Goal: Transaction & Acquisition: Purchase product/service

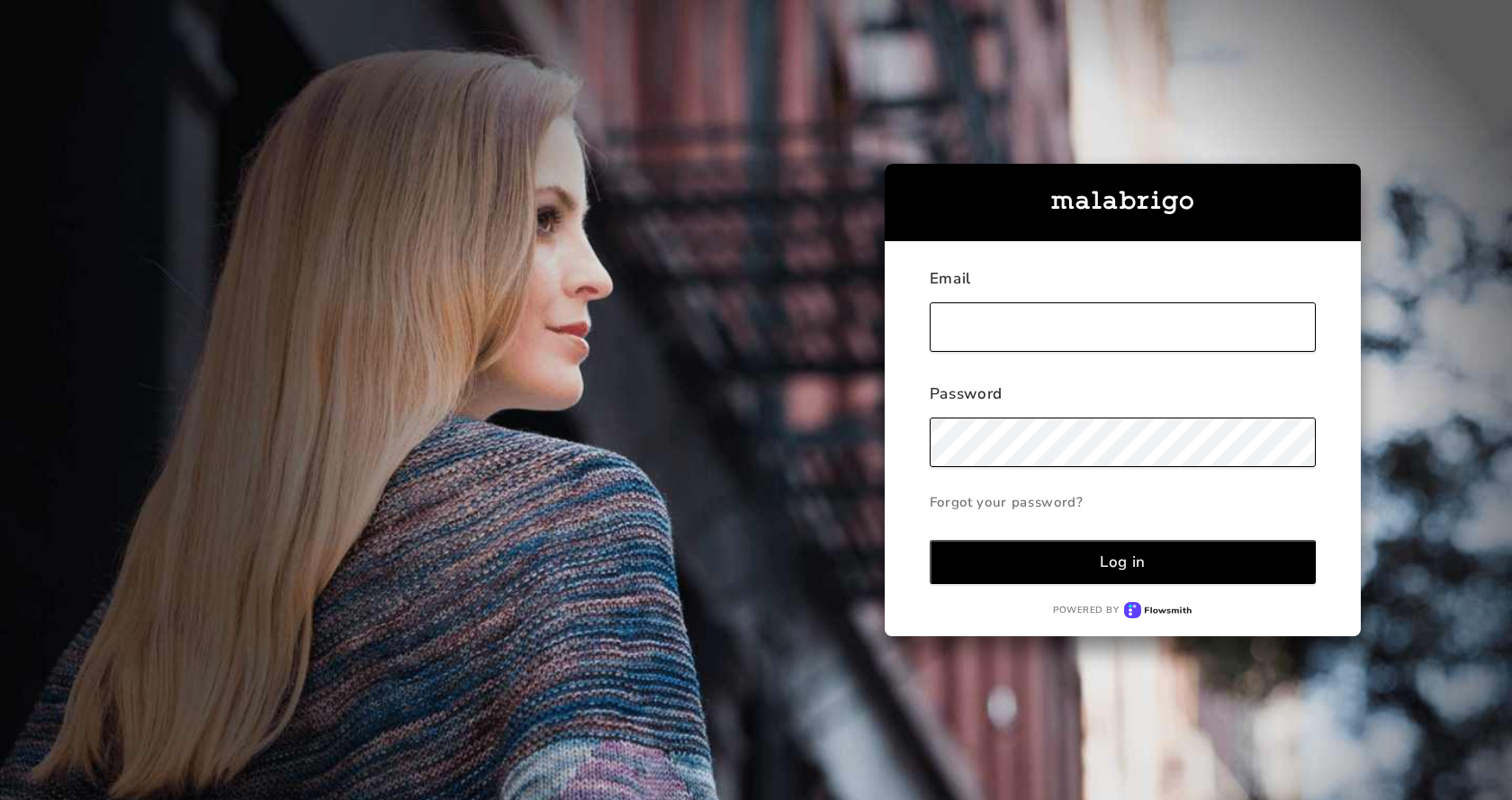
type input "[EMAIL_ADDRESS][DOMAIN_NAME]"
click at [1089, 572] on button "Log in" at bounding box center [1123, 561] width 386 height 44
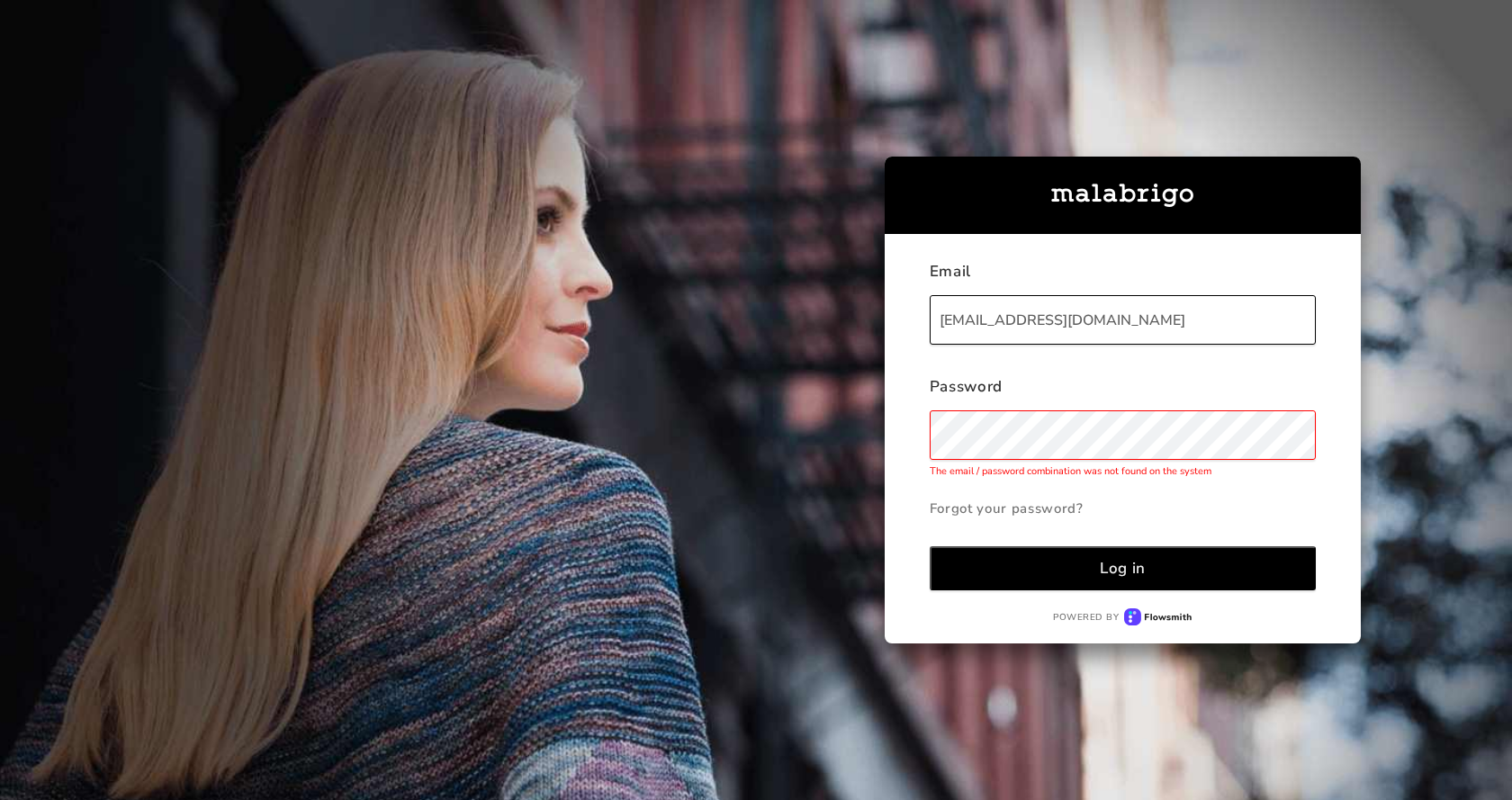
click at [1127, 569] on div "Log in" at bounding box center [1122, 568] width 46 height 21
click at [1122, 567] on div "Log in" at bounding box center [1122, 568] width 46 height 21
click at [588, 455] on div "Email [EMAIL_ADDRESS][DOMAIN_NAME] Password The email / password combination wa…" at bounding box center [680, 400] width 1361 height 800
click at [1100, 575] on div "Log in" at bounding box center [1122, 568] width 46 height 21
click at [1122, 561] on div "Log in" at bounding box center [1122, 568] width 46 height 21
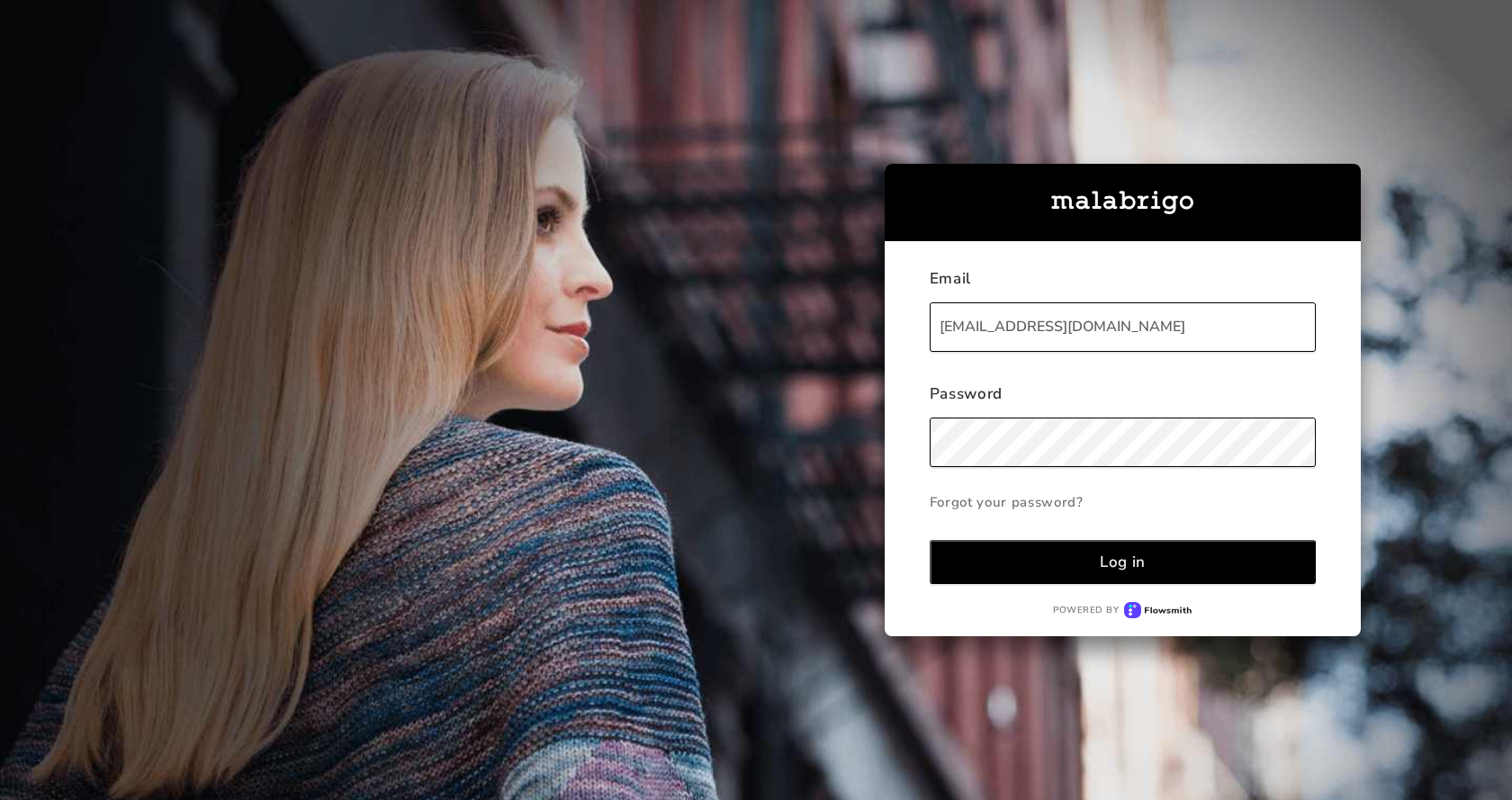
click at [1108, 558] on div "Log in" at bounding box center [1122, 561] width 46 height 21
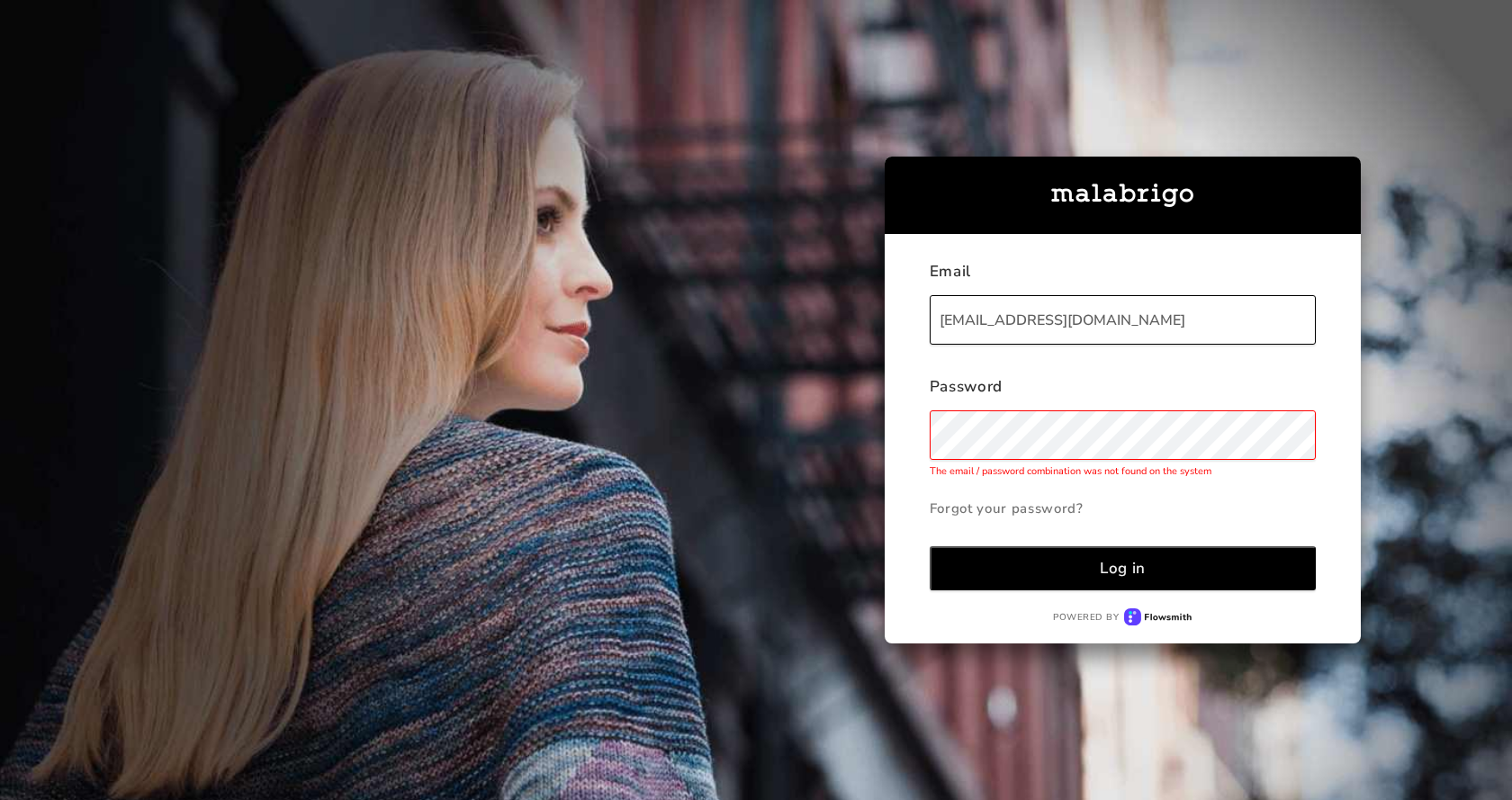
drag, startPoint x: 1196, startPoint y: 329, endPoint x: 165, endPoint y: 382, distance: 1032.4
click at [172, 380] on div "Email [EMAIL_ADDRESS][DOMAIN_NAME] Password The email / password combination wa…" at bounding box center [680, 400] width 1361 height 800
type input "K"
type input "knittingnation@gmail.com"
click at [1113, 566] on div "Log in" at bounding box center [1122, 568] width 46 height 21
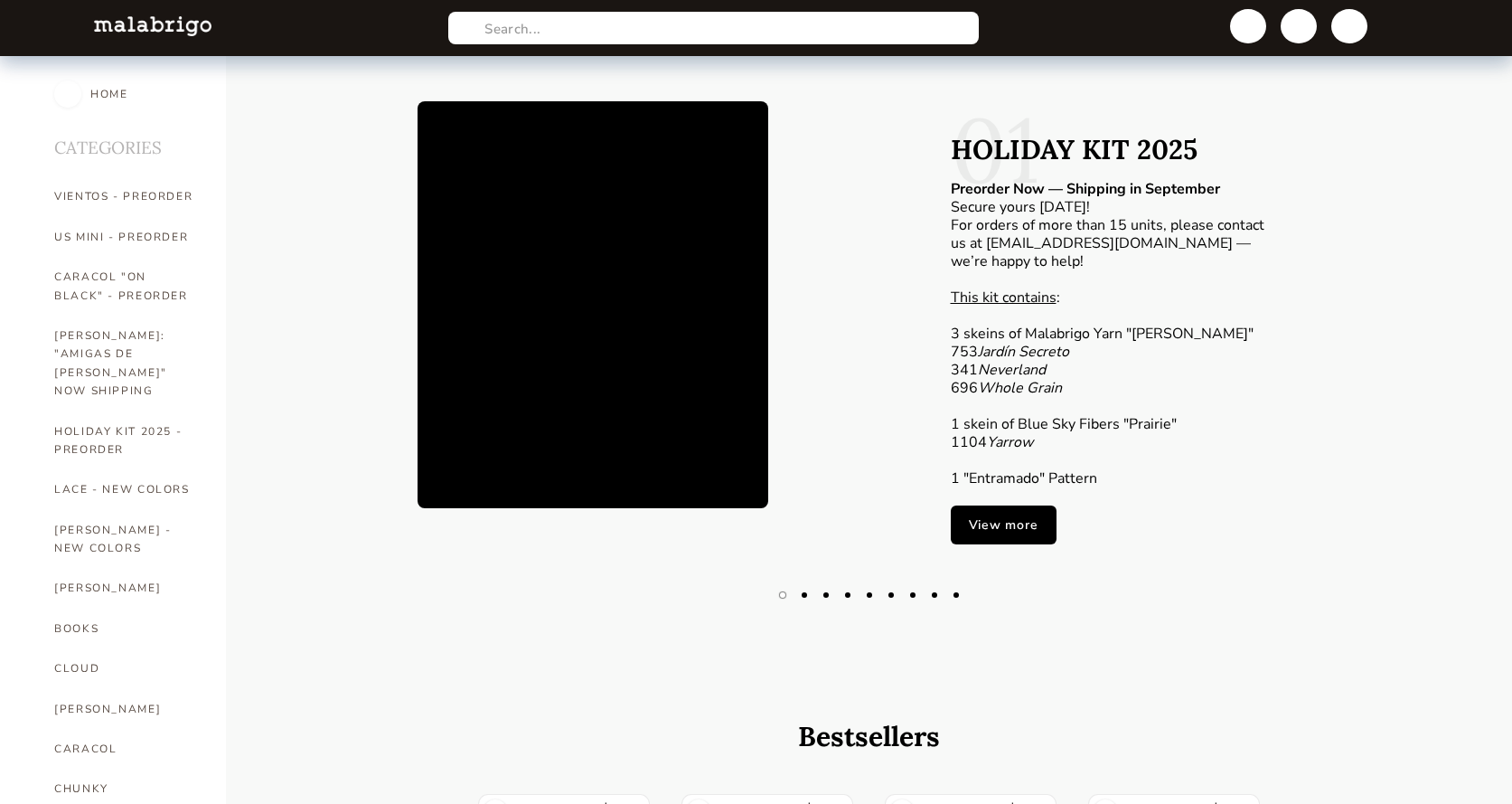
type input "1"
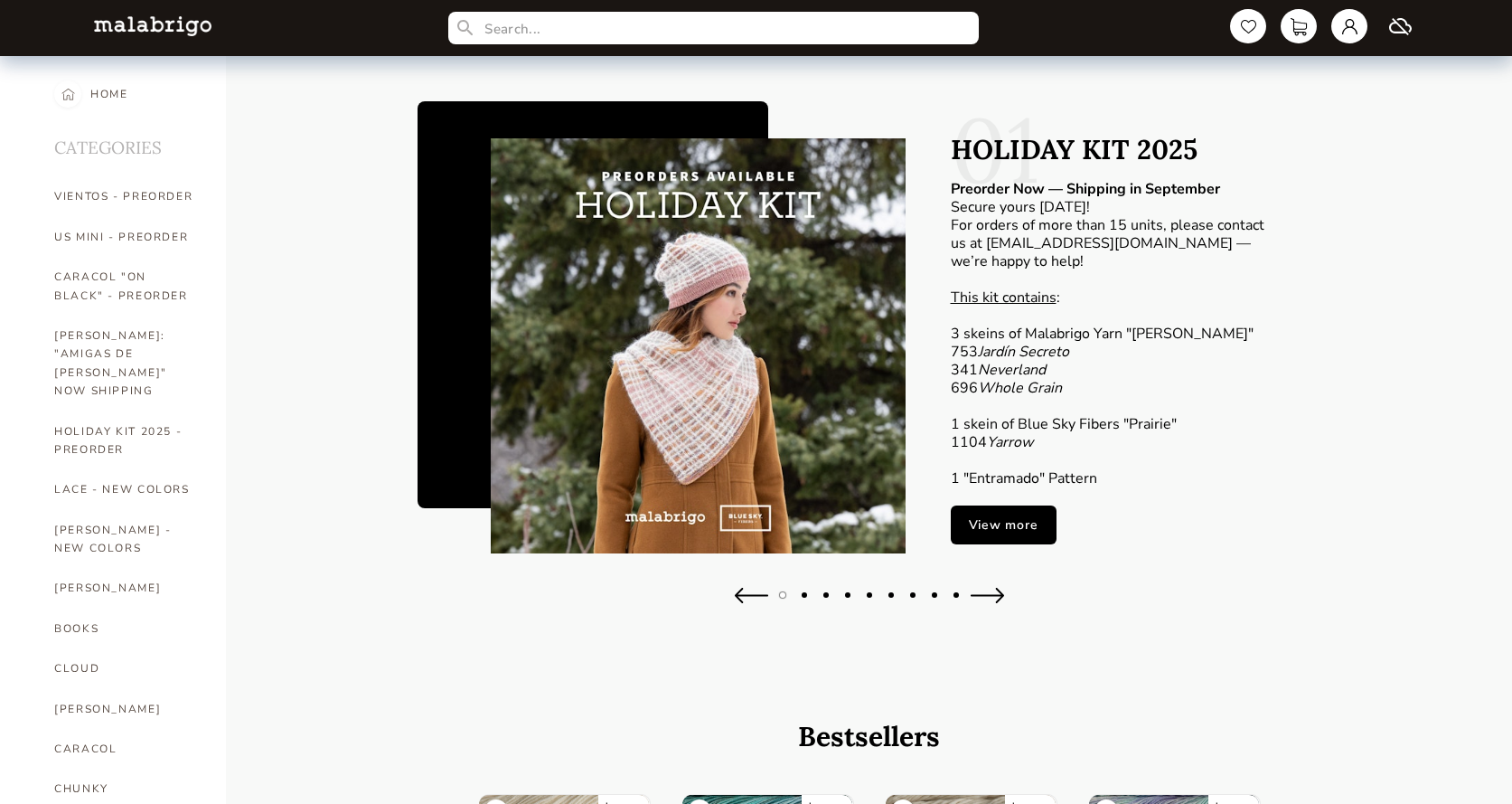
type input "1"
click at [987, 526] on link "View more" at bounding box center [1003, 524] width 106 height 38
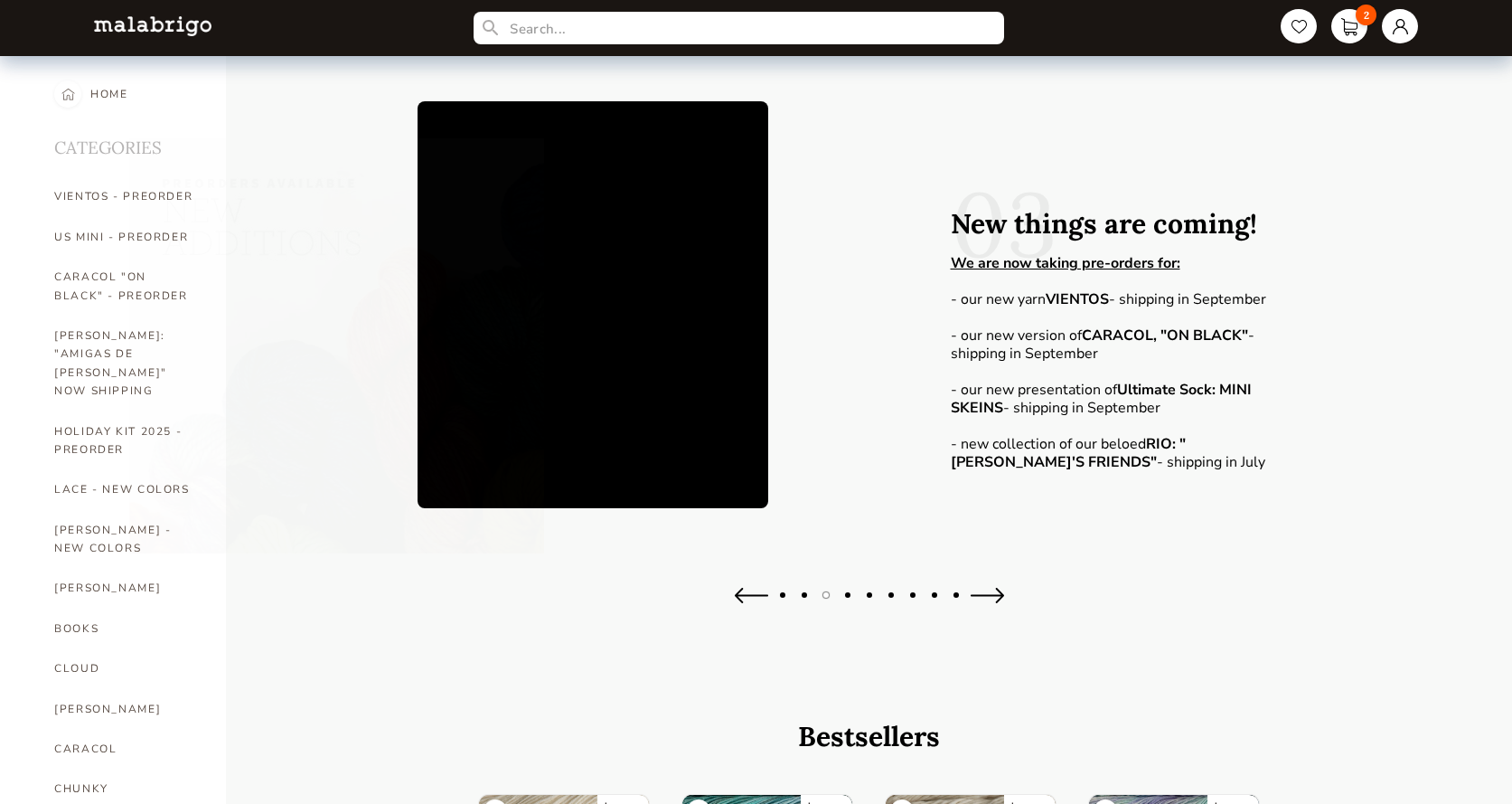
type input "1"
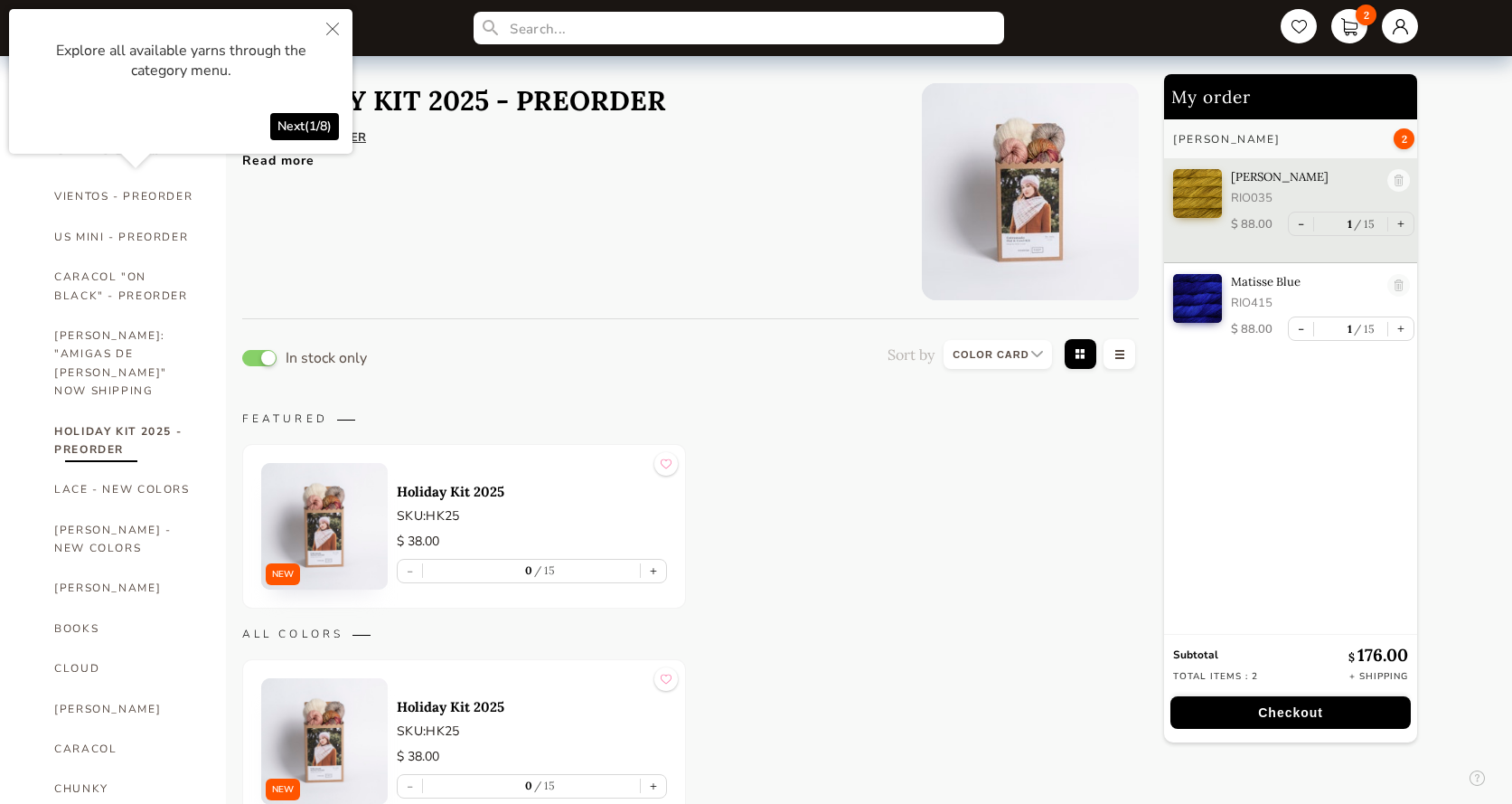
select select "INDEX"
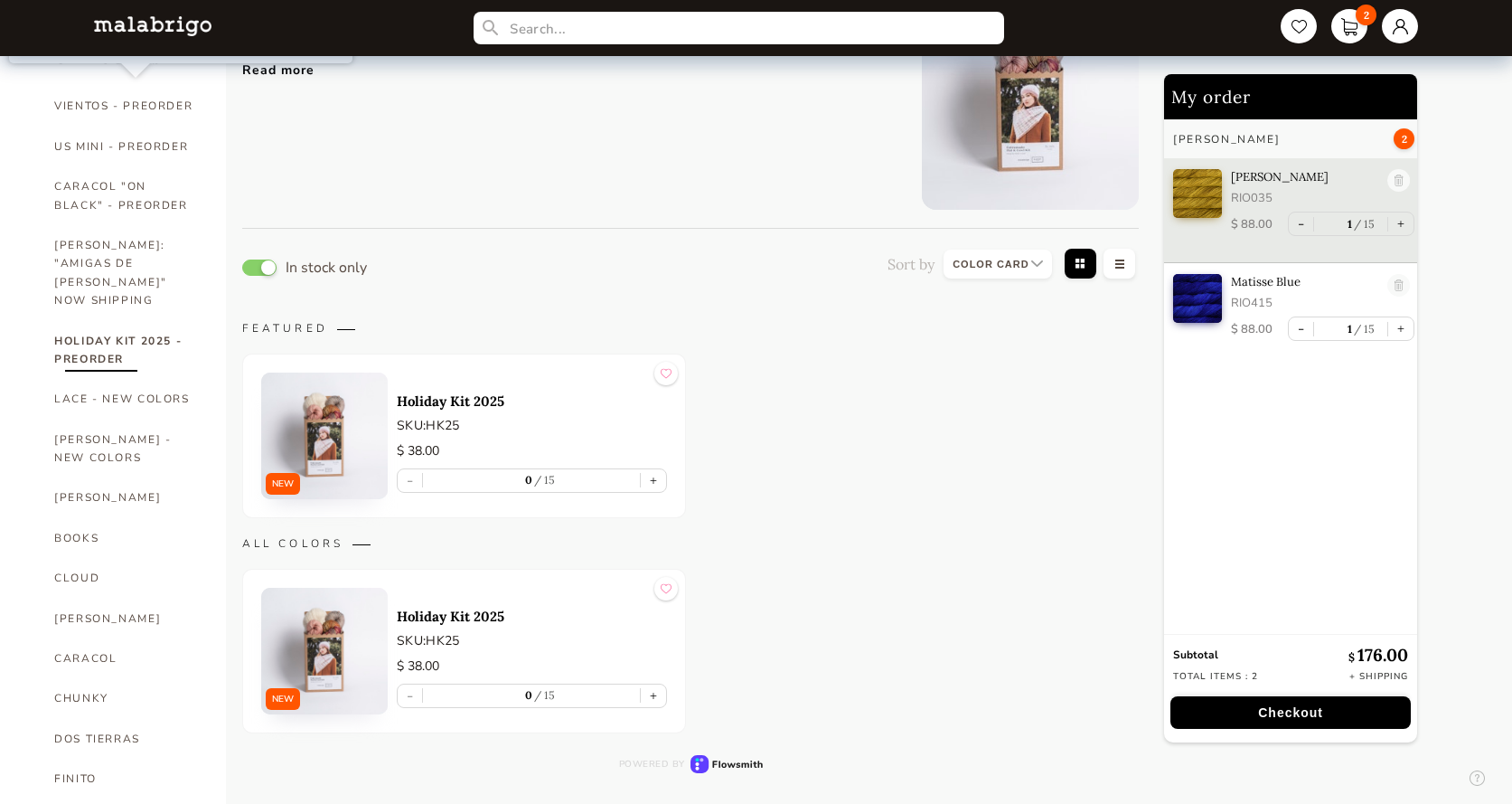
scroll to position [181, 0]
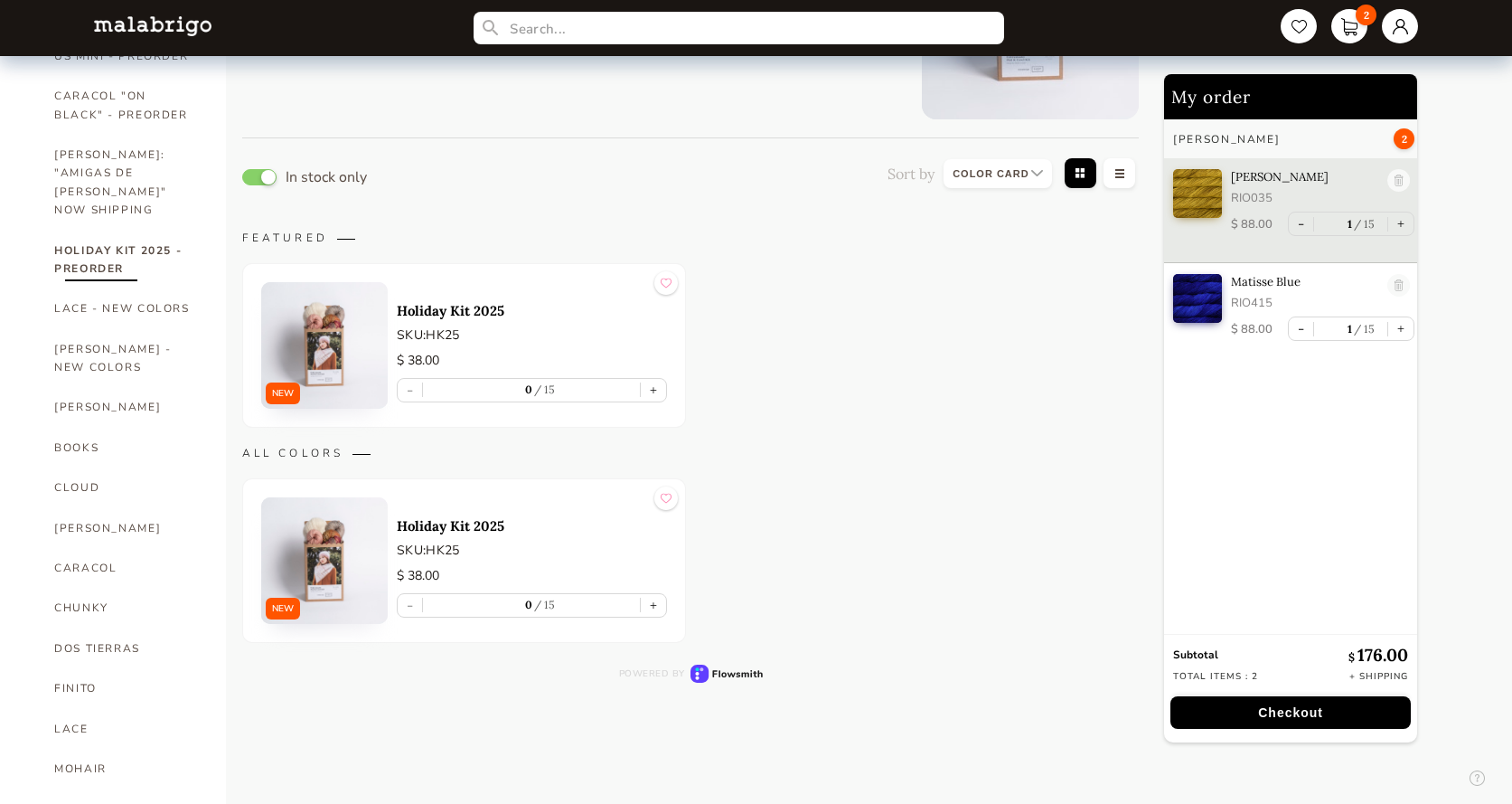
click at [317, 339] on img at bounding box center [324, 345] width 126 height 127
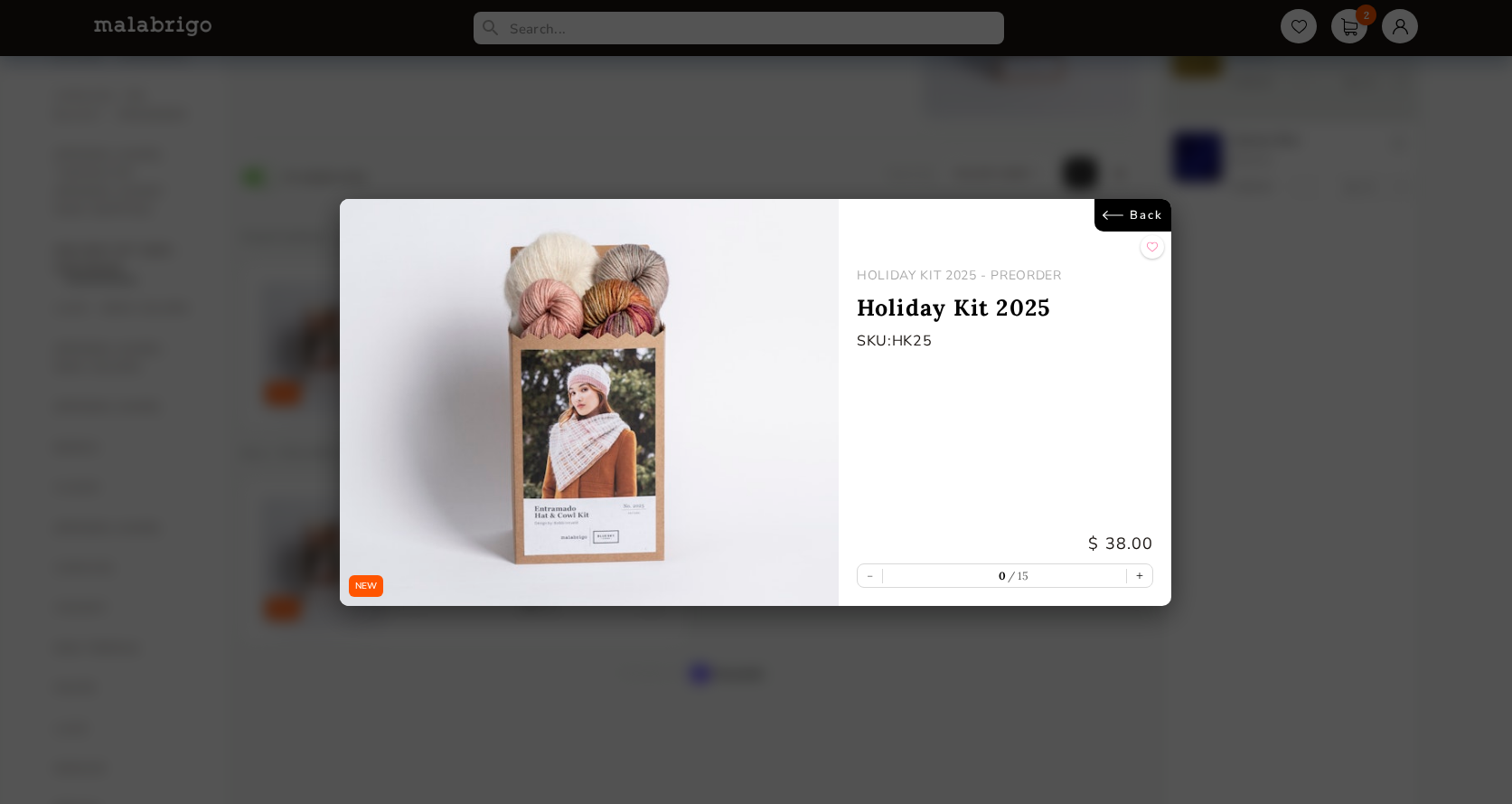
click at [551, 471] on img at bounding box center [589, 402] width 499 height 407
click at [1109, 211] on link "Back" at bounding box center [1134, 215] width 77 height 33
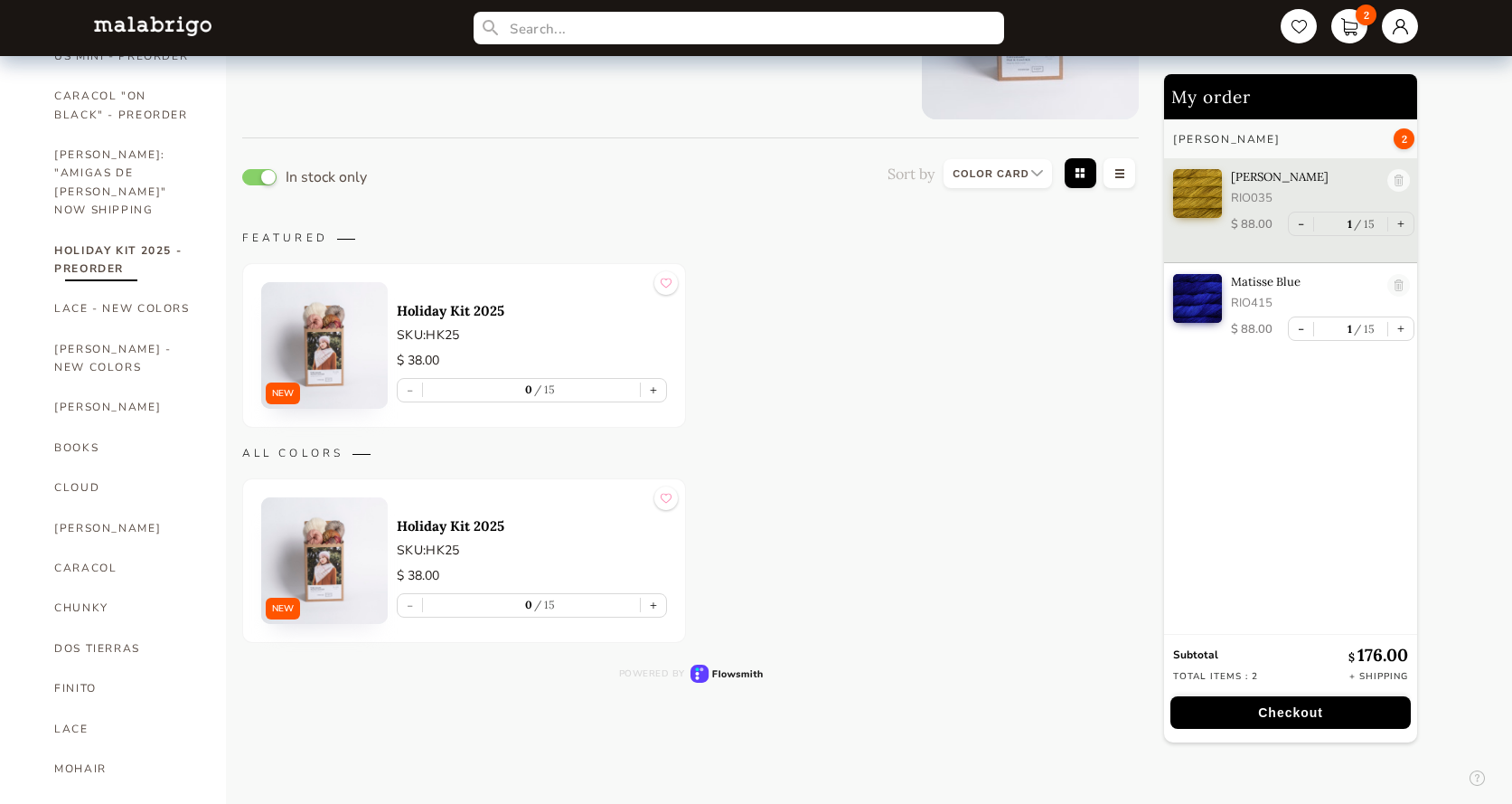
click at [297, 351] on img at bounding box center [324, 345] width 126 height 127
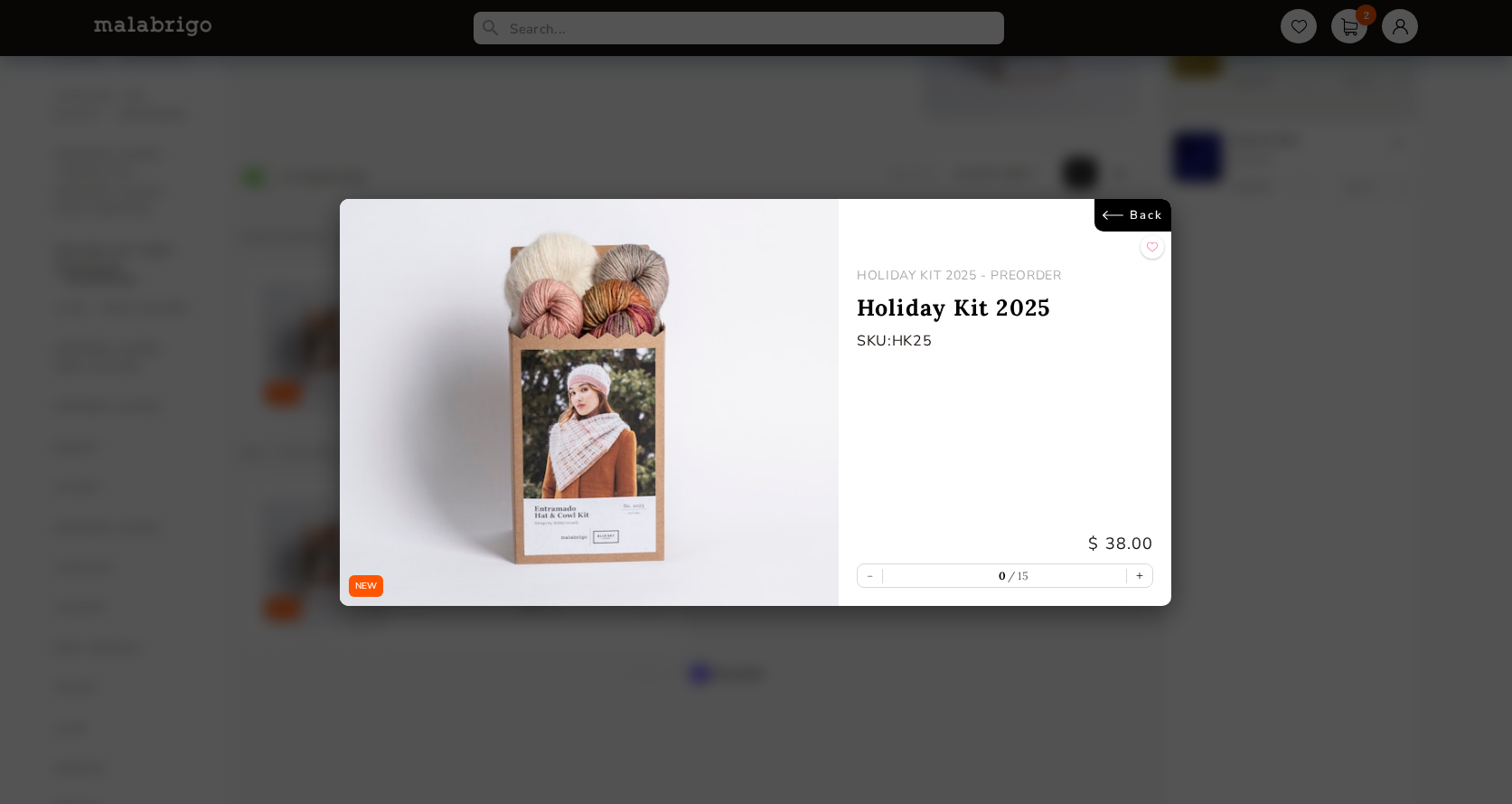
click at [1102, 197] on div "NEW Back HOLIDAY KIT 2025 - PREORDER Holiday Kit 2025 SKU: HK25 $ 38.00 - 0 15 +" at bounding box center [756, 402] width 1512 height 804
click at [1101, 216] on link "Back" at bounding box center [1134, 215] width 77 height 33
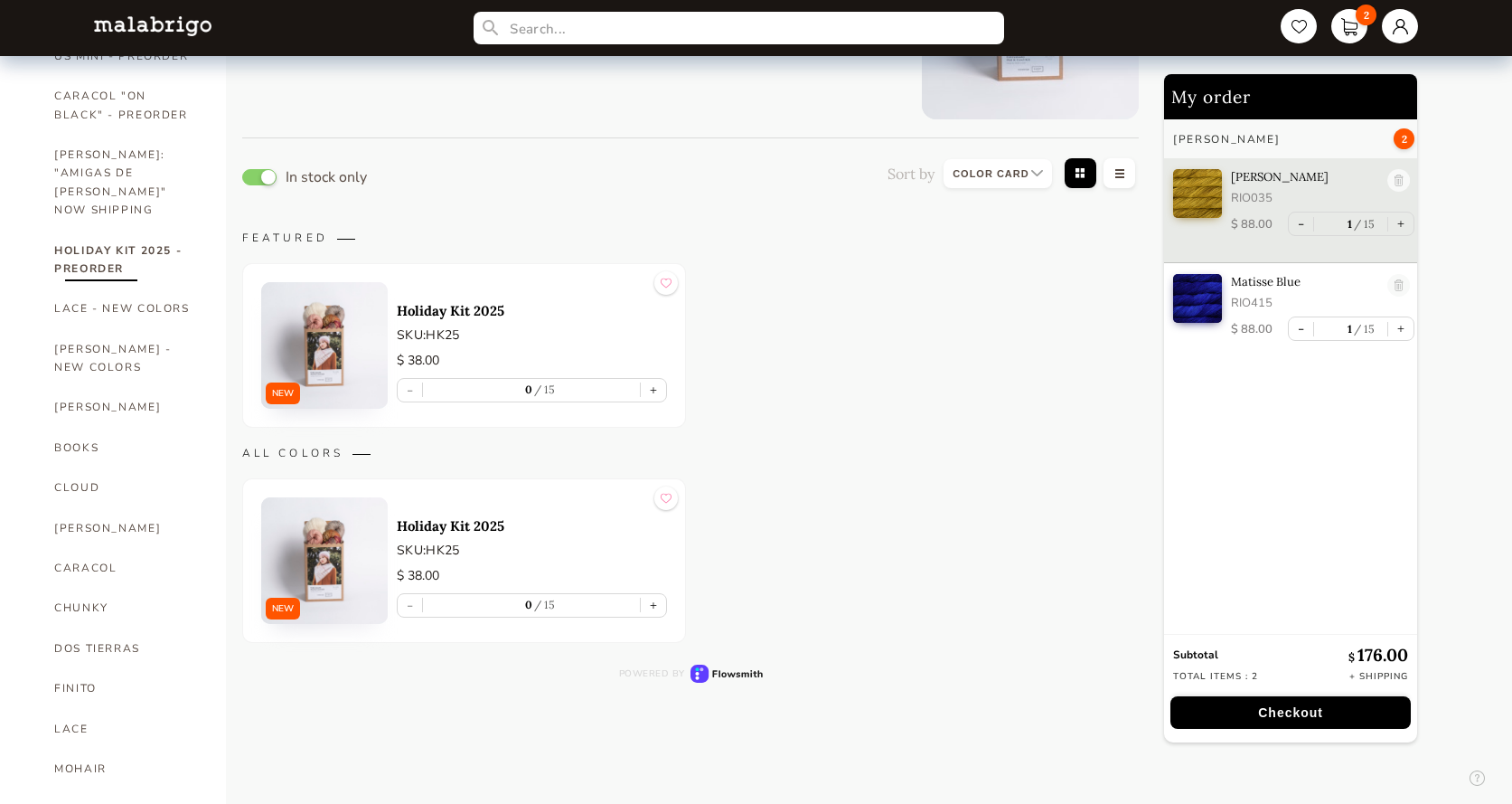
click at [434, 558] on p "SKU: HK25" at bounding box center [532, 550] width 270 height 19
click at [301, 566] on img at bounding box center [324, 560] width 126 height 127
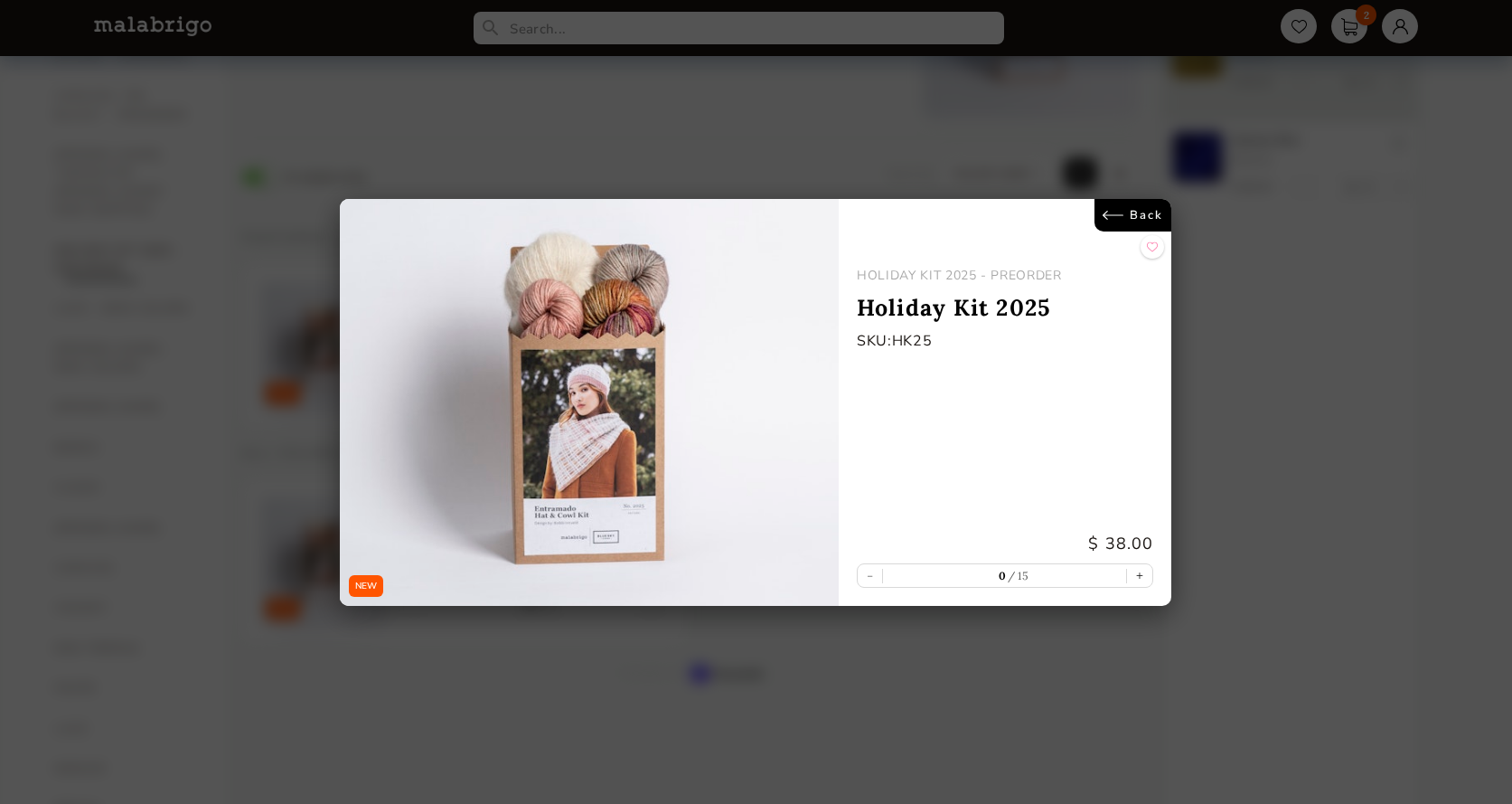
click at [1109, 210] on link "Back" at bounding box center [1134, 215] width 77 height 33
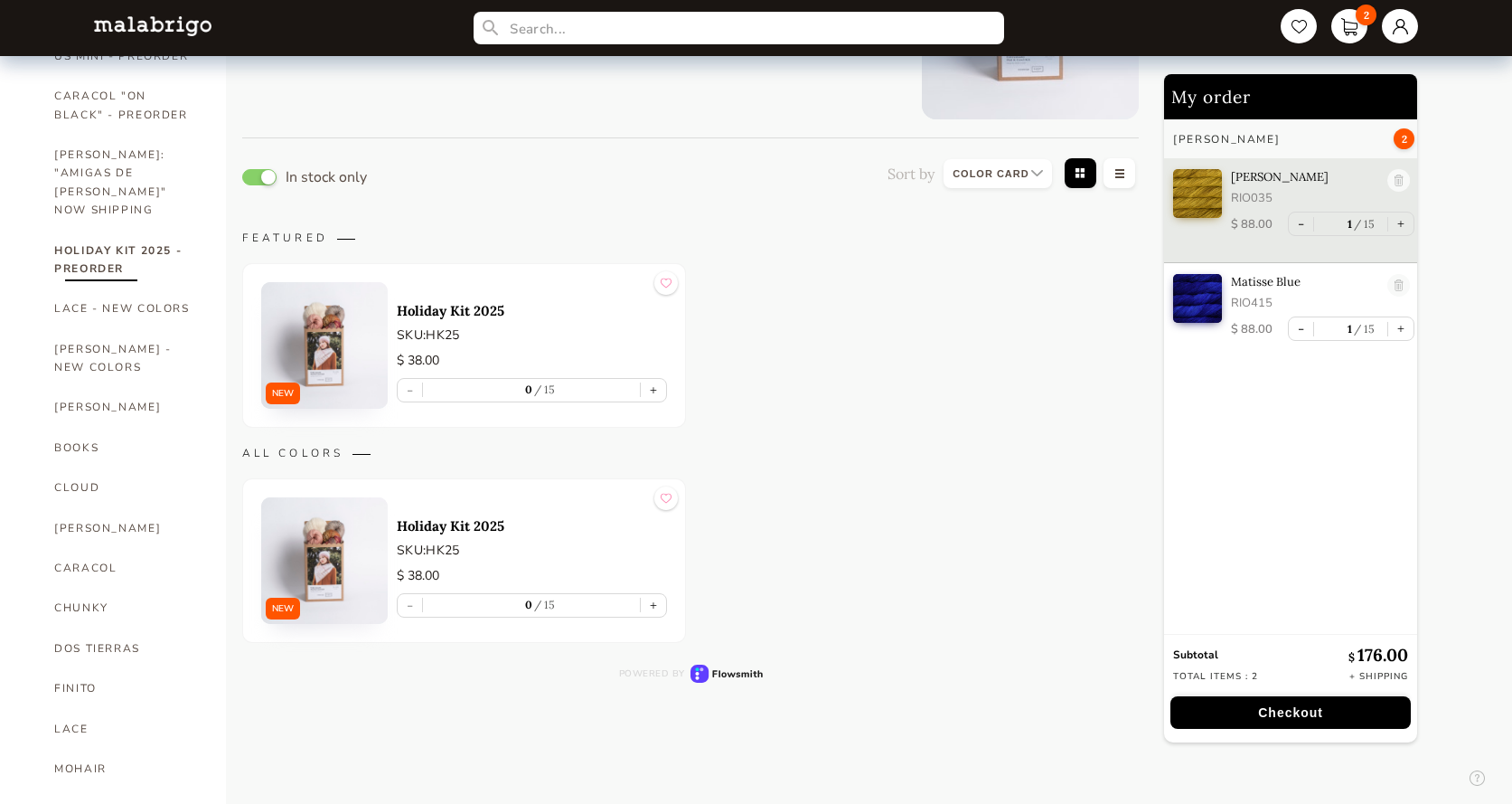
click at [289, 449] on p "ALL COLORS" at bounding box center [690, 453] width 897 height 14
click at [361, 448] on p "ALL COLORS" at bounding box center [690, 453] width 897 height 14
click at [265, 175] on button "button" at bounding box center [259, 176] width 35 height 16
click at [291, 310] on img at bounding box center [324, 345] width 126 height 127
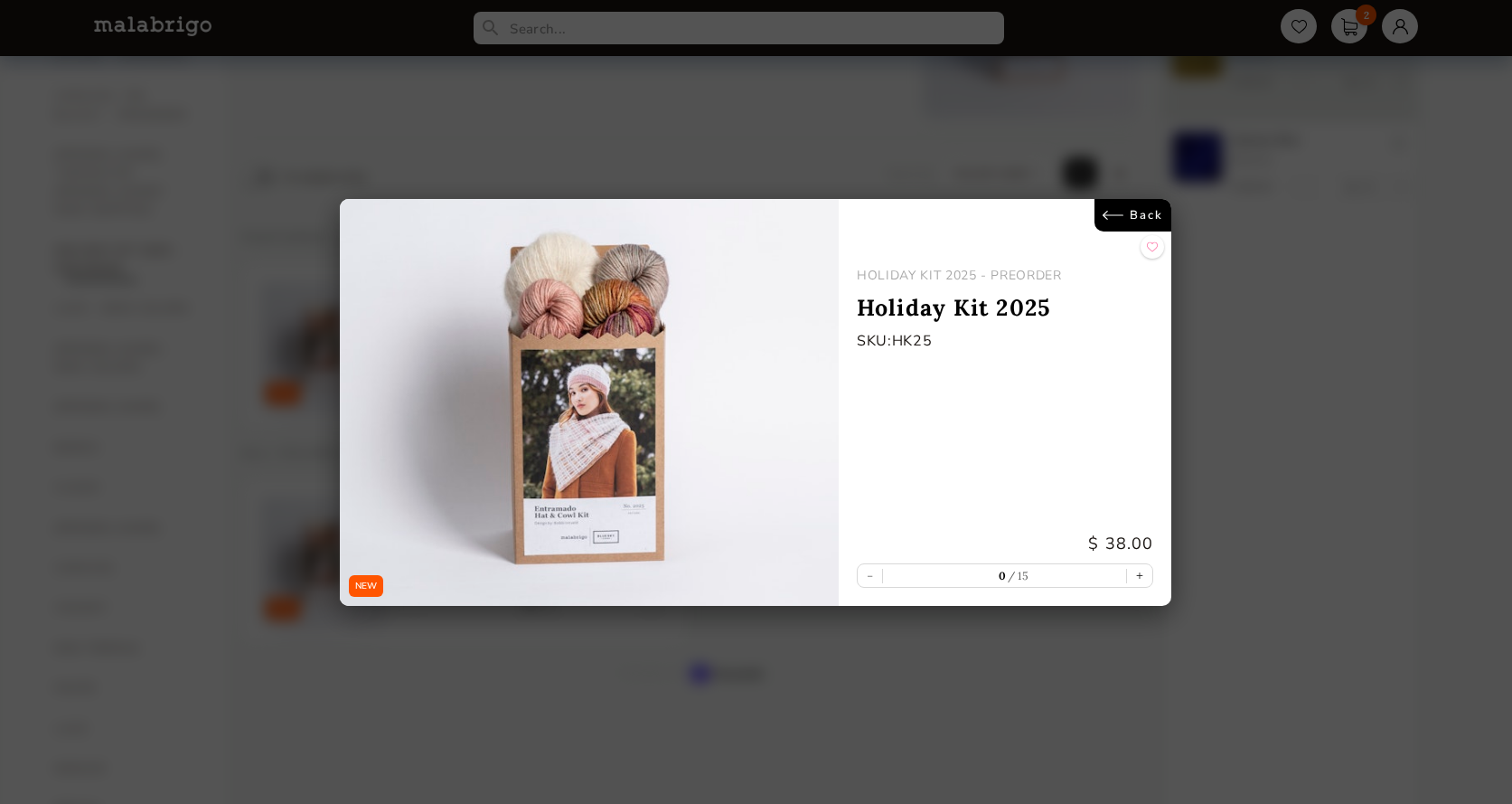
click at [1130, 217] on link "Back" at bounding box center [1134, 215] width 77 height 33
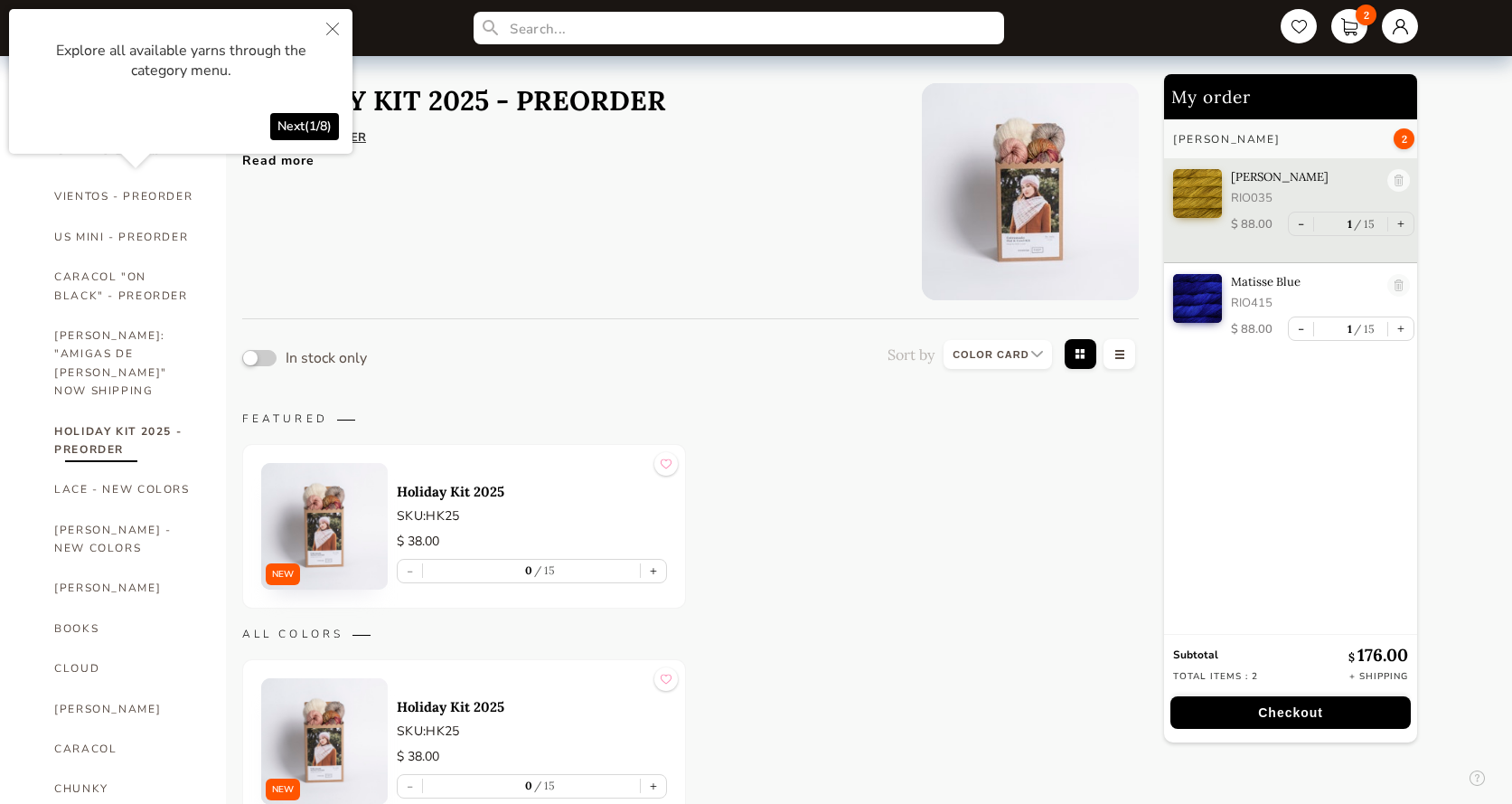
click at [410, 188] on header "HOLIDAY KIT 2025 - PREORDER SHIPS IN SEPTEMBER This kit contains: 3 skeins of M…" at bounding box center [454, 192] width 423 height 217
click at [85, 193] on link "VIENTOS - PREORDER" at bounding box center [126, 196] width 144 height 39
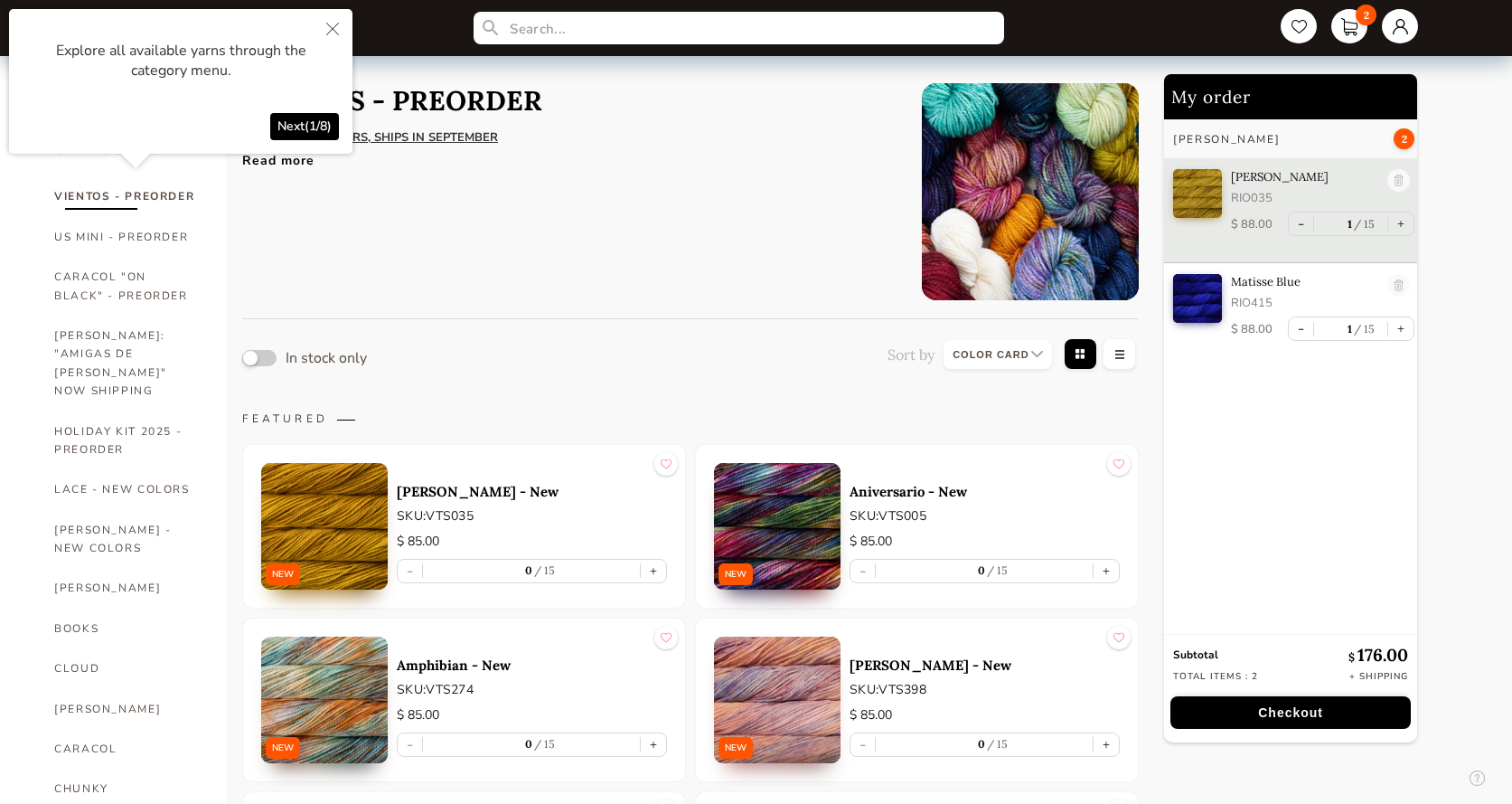
click at [334, 26] on icon "Close" at bounding box center [333, 29] width 13 height 13
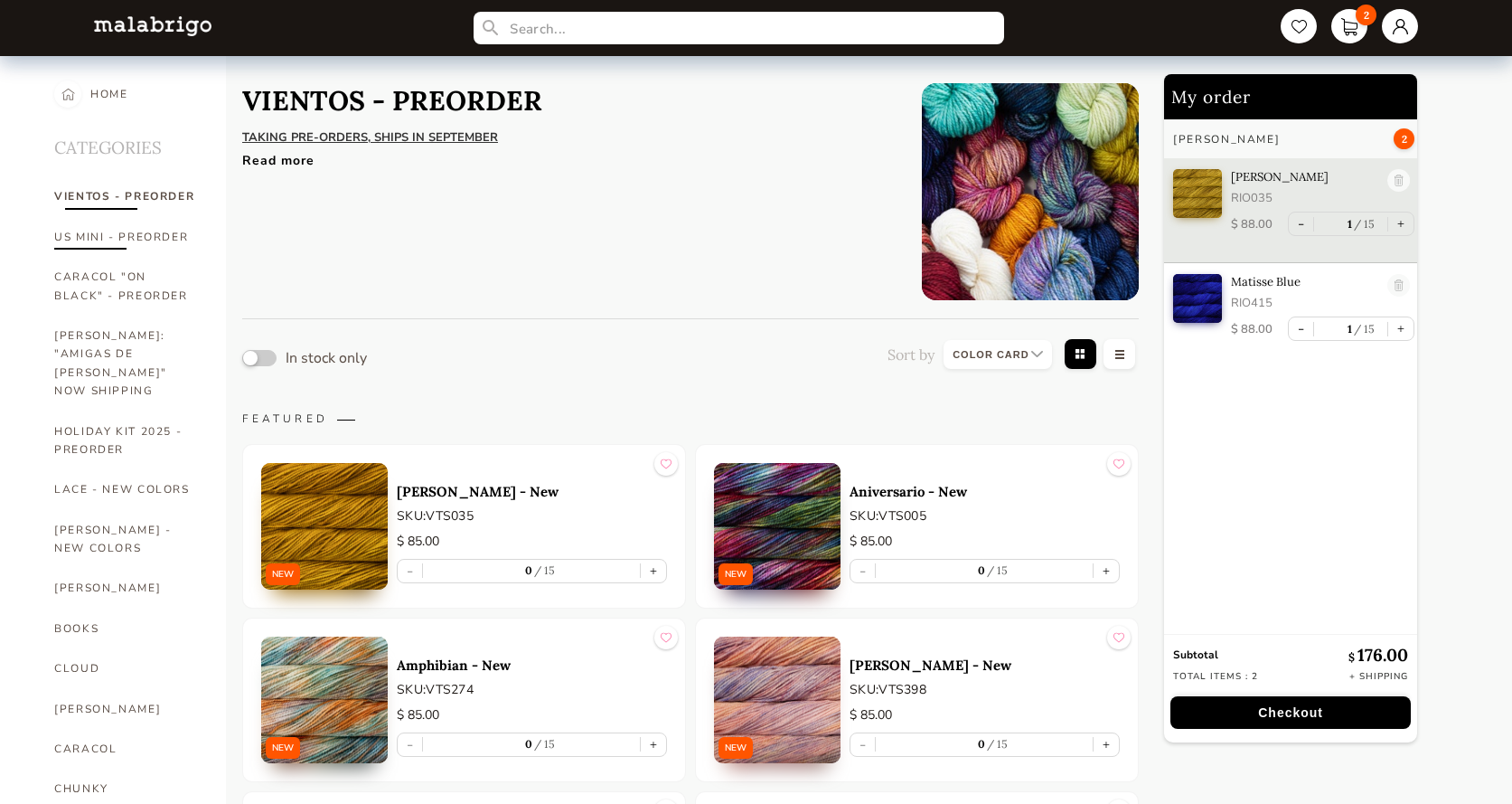
click at [79, 231] on link "US MINI - PREORDER" at bounding box center [126, 237] width 144 height 39
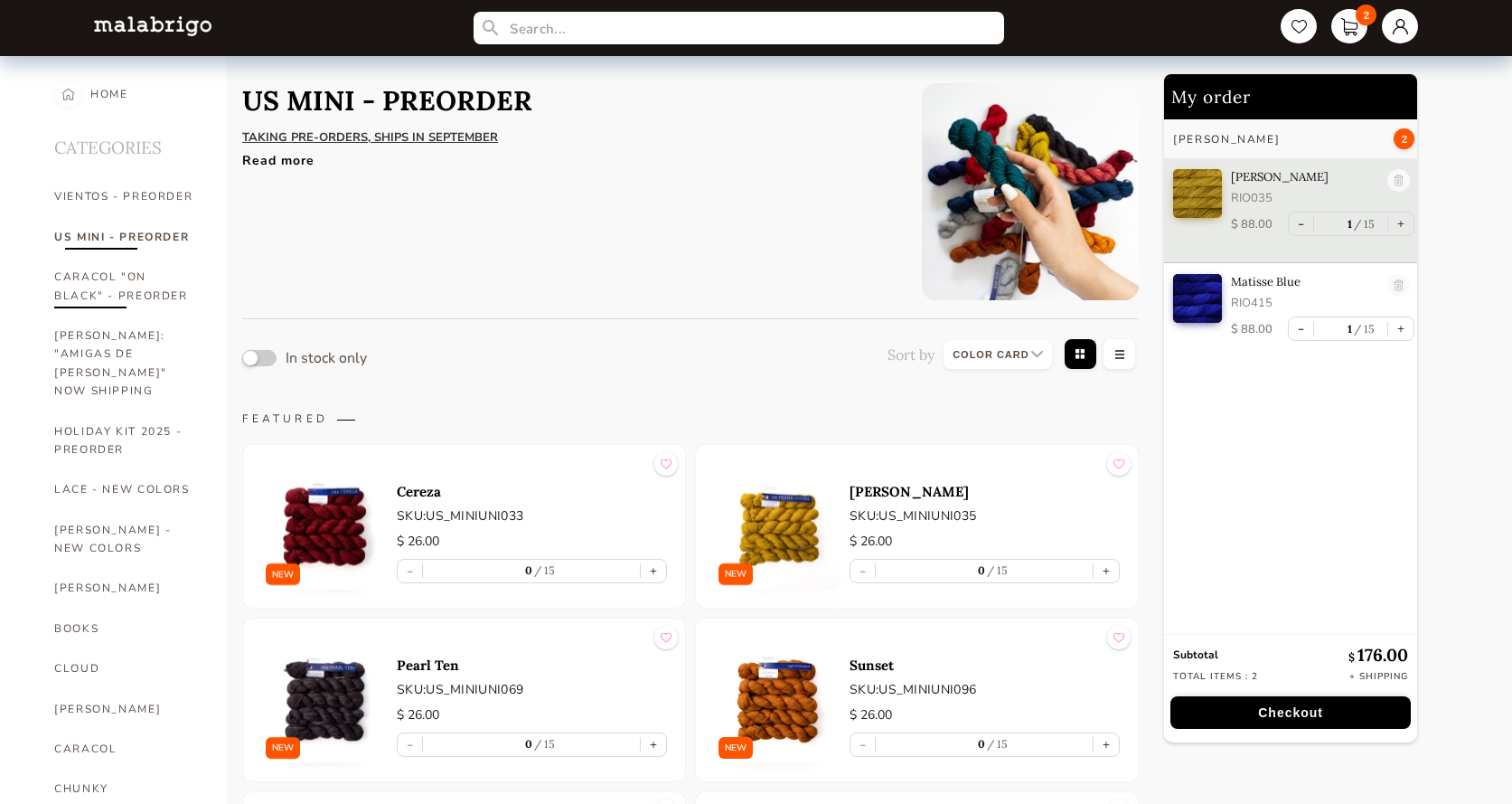
click at [86, 277] on link "CARACOL "ON BLACK" - PREORDER" at bounding box center [126, 286] width 144 height 59
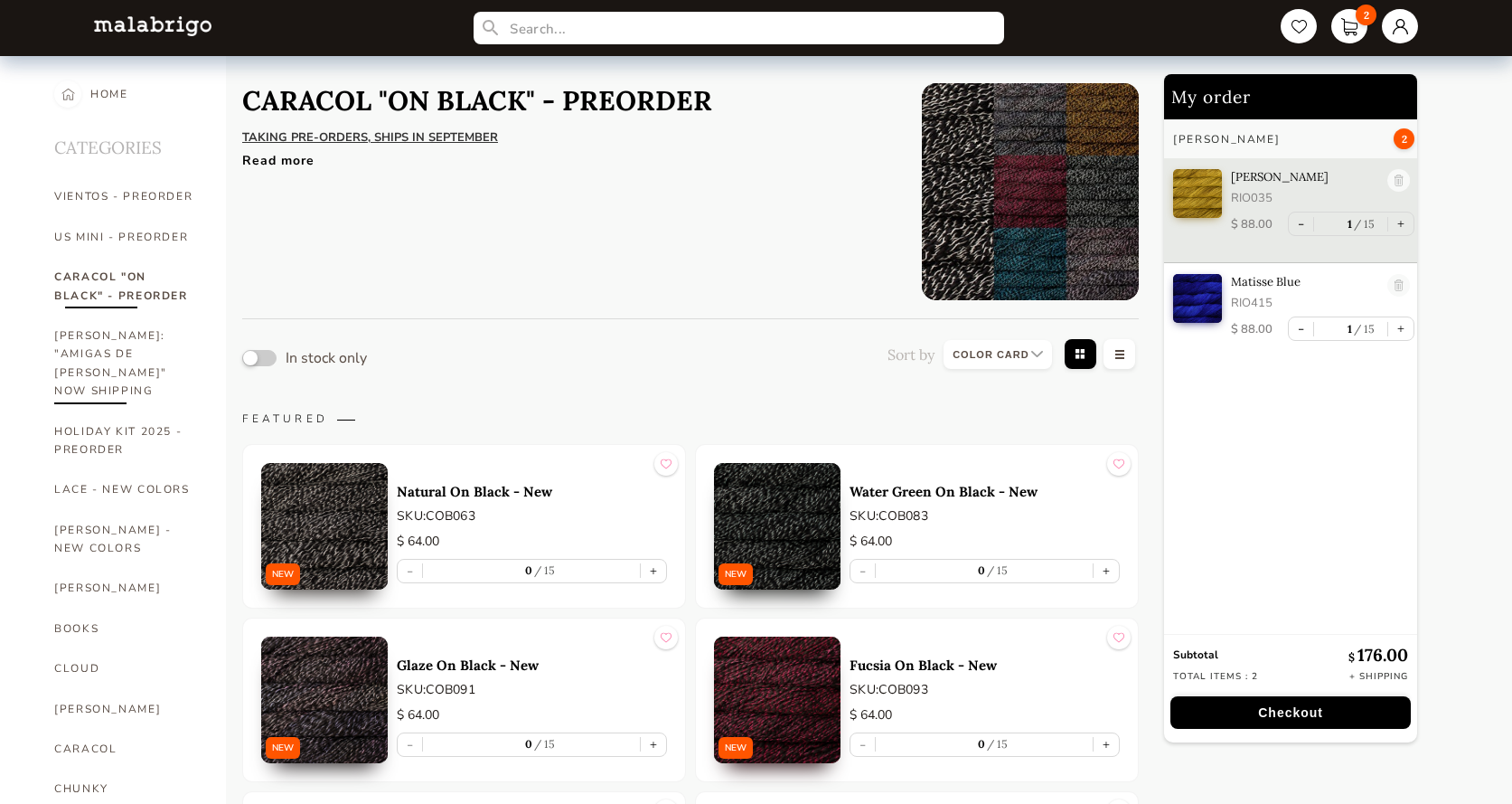
click at [80, 360] on link "RIOS: "AMIGAS DE ROSALINDA" NOW SHIPPING" at bounding box center [126, 364] width 144 height 96
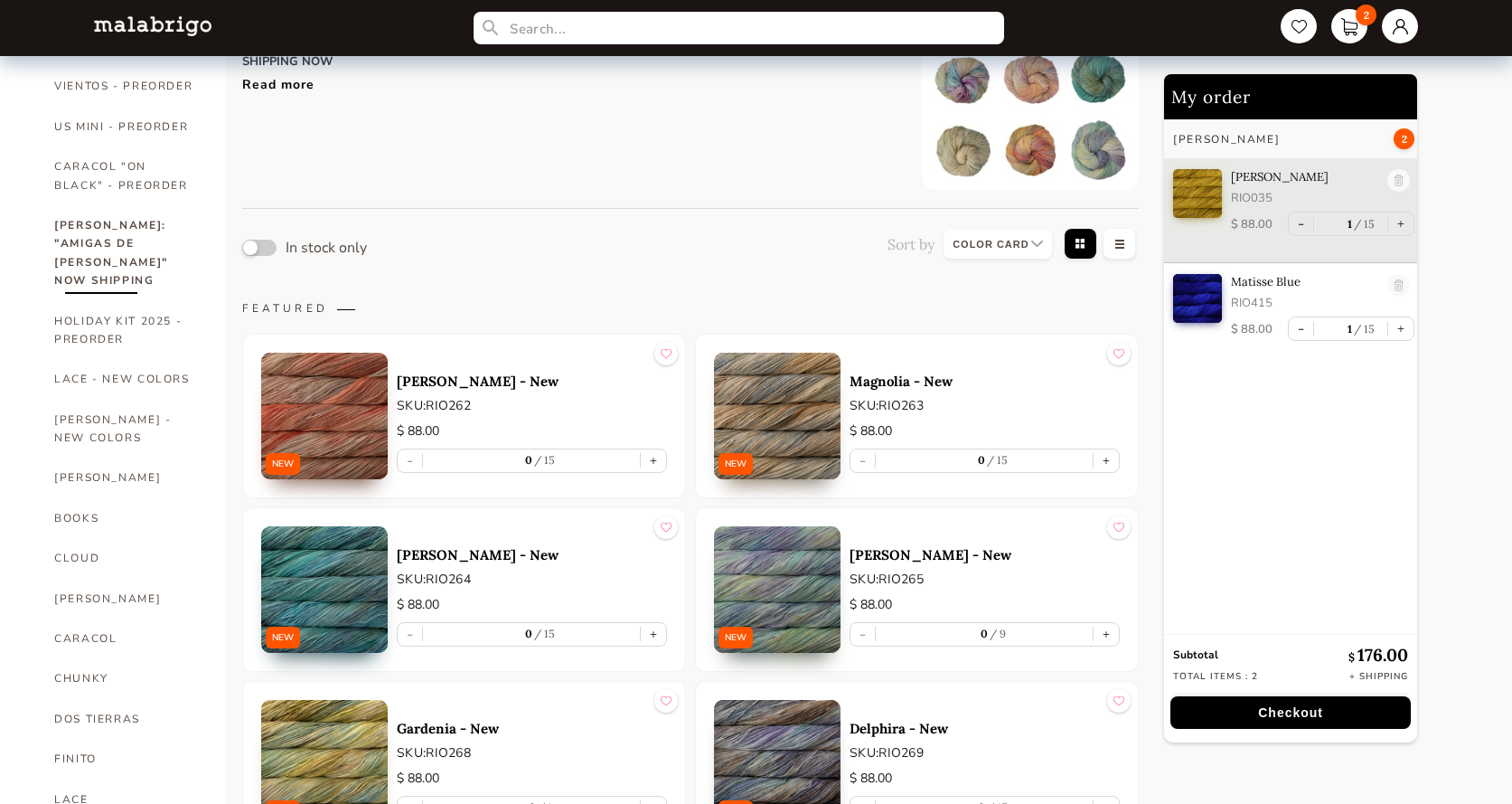
scroll to position [291, 0]
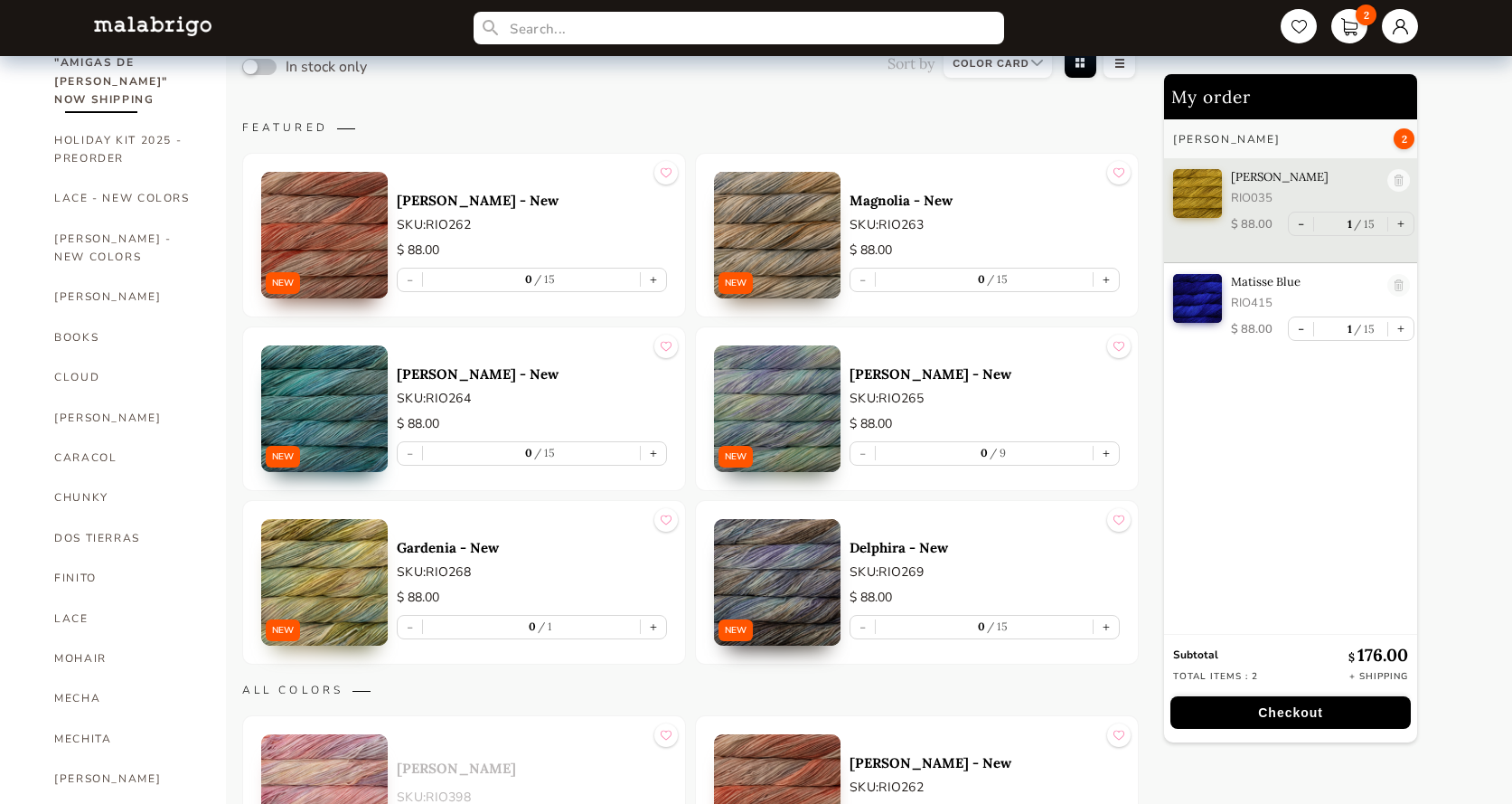
click at [337, 203] on img at bounding box center [324, 234] width 126 height 127
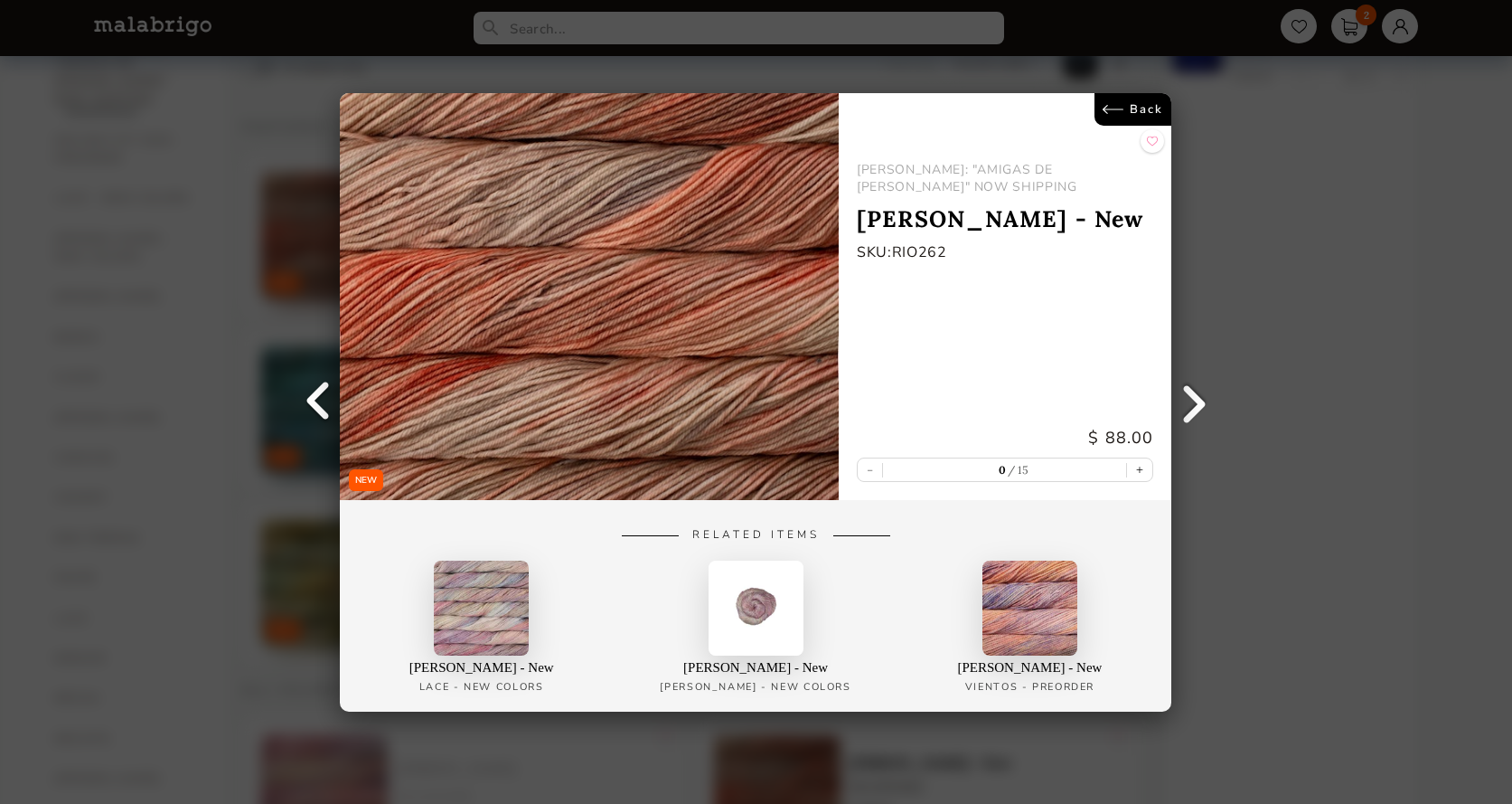
click at [1113, 107] on link "Back" at bounding box center [1134, 109] width 77 height 33
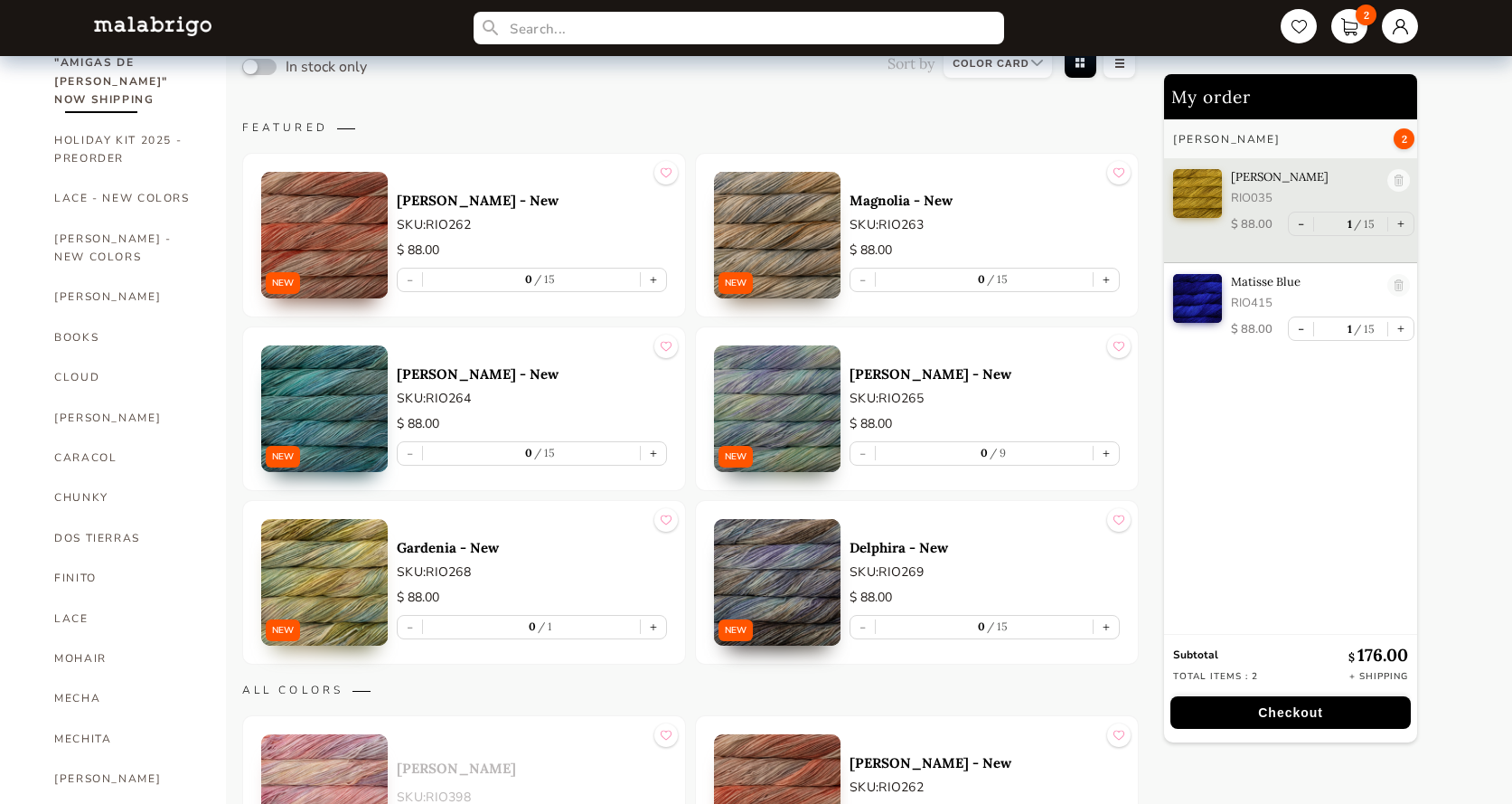
click at [329, 395] on img at bounding box center [324, 409] width 126 height 127
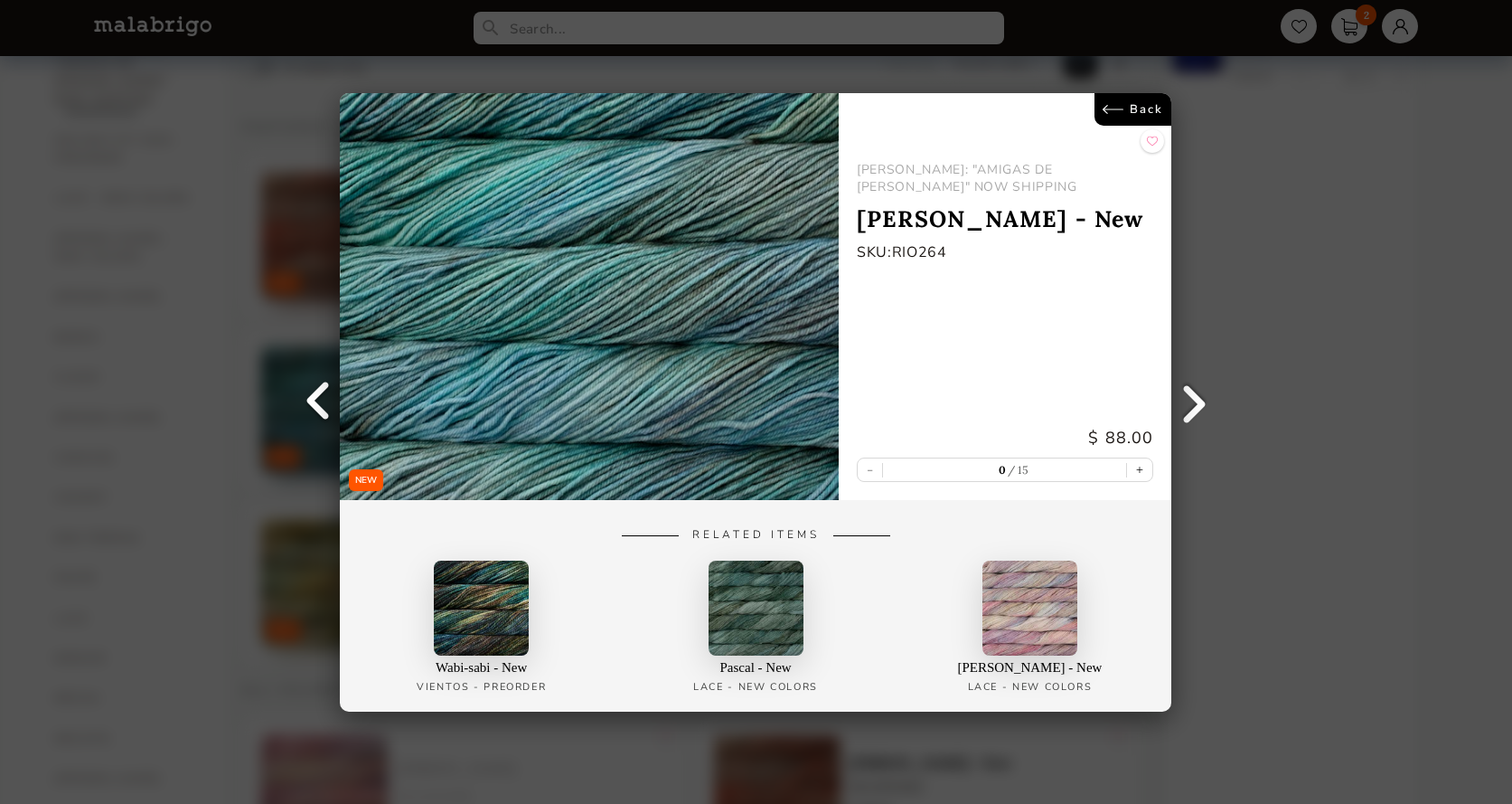
click at [1111, 100] on link "Back" at bounding box center [1134, 109] width 77 height 33
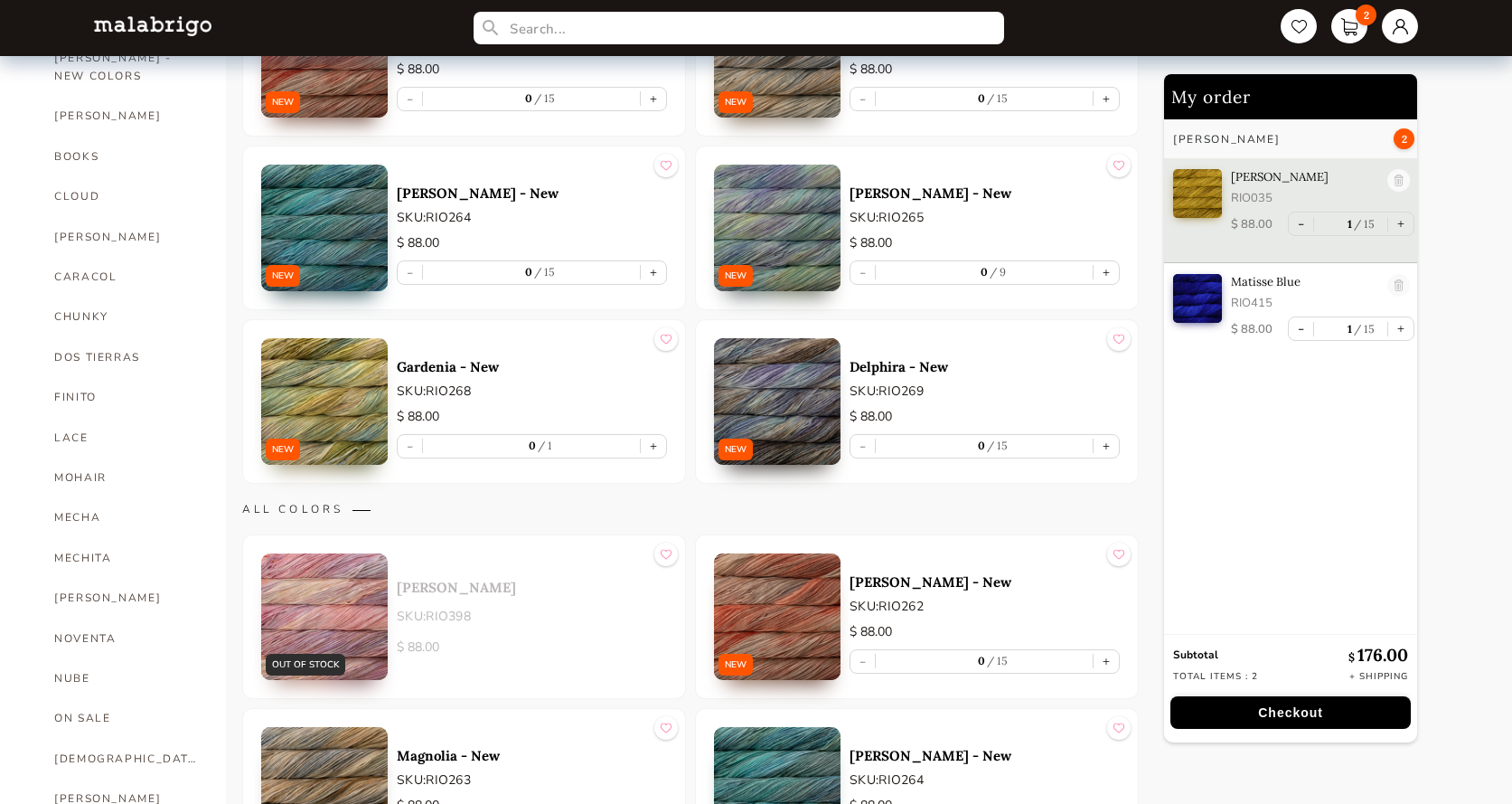
scroll to position [562, 0]
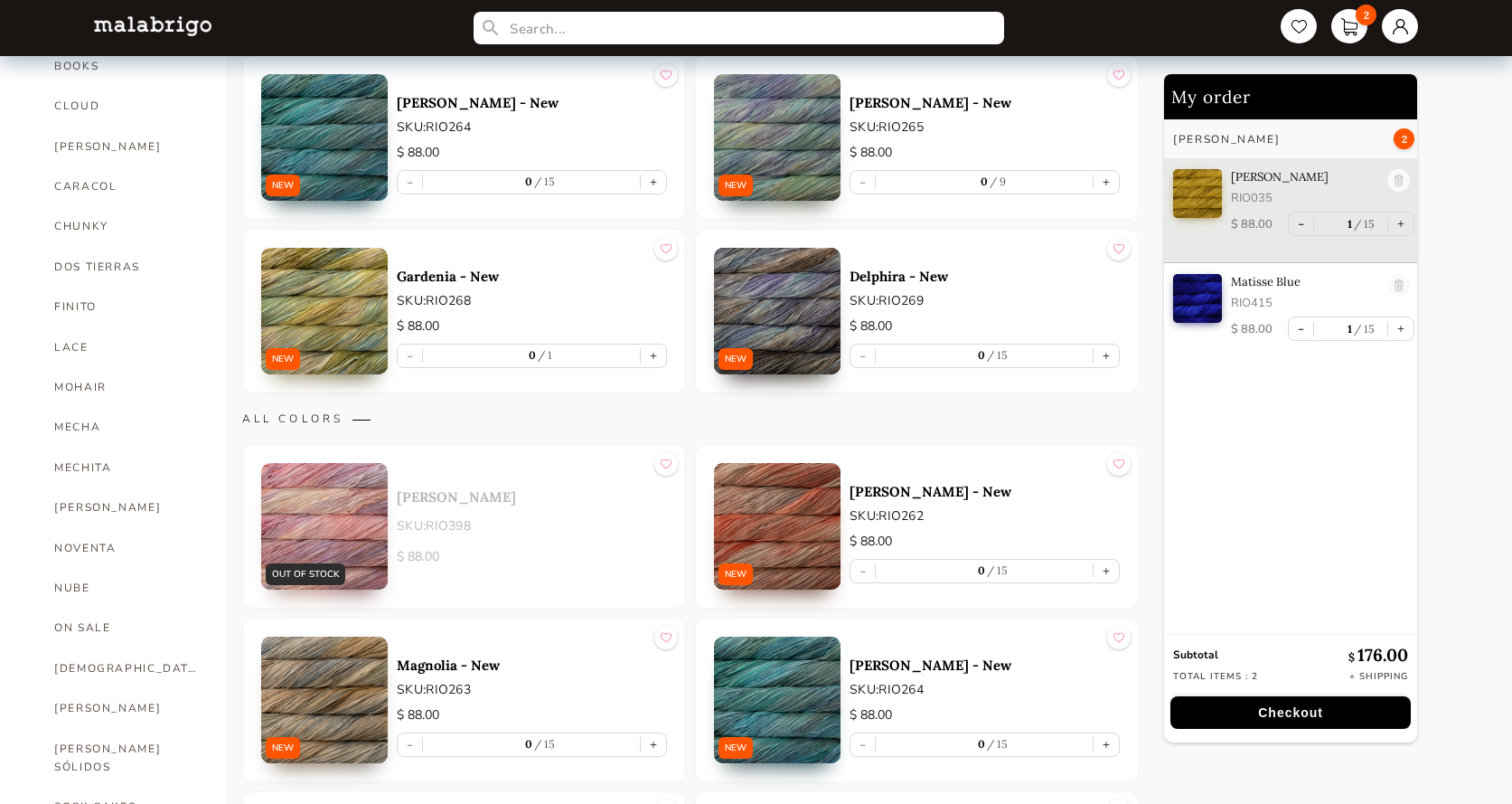
click at [327, 305] on img at bounding box center [324, 310] width 126 height 127
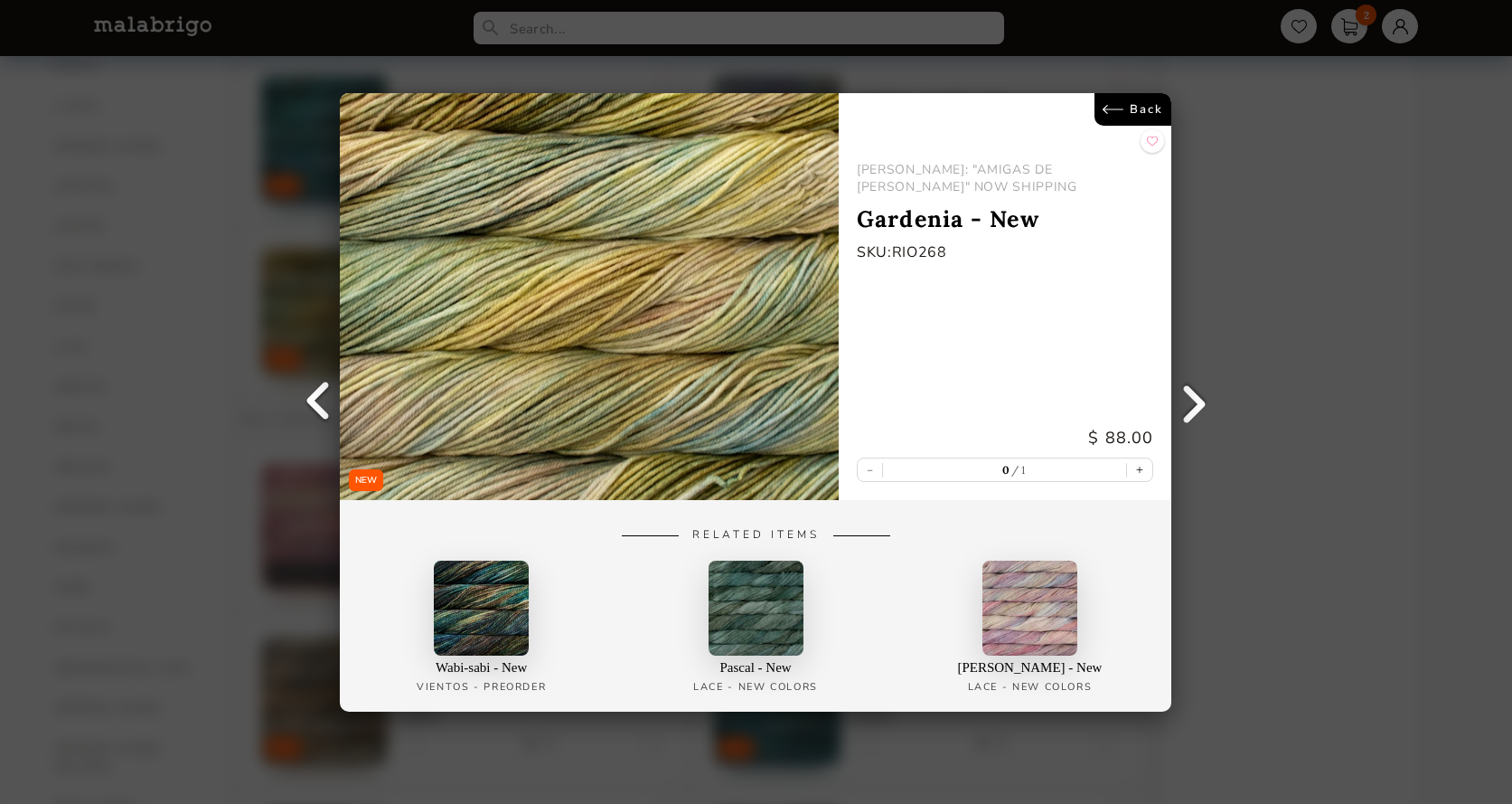
click at [1114, 105] on link "Back" at bounding box center [1134, 109] width 77 height 33
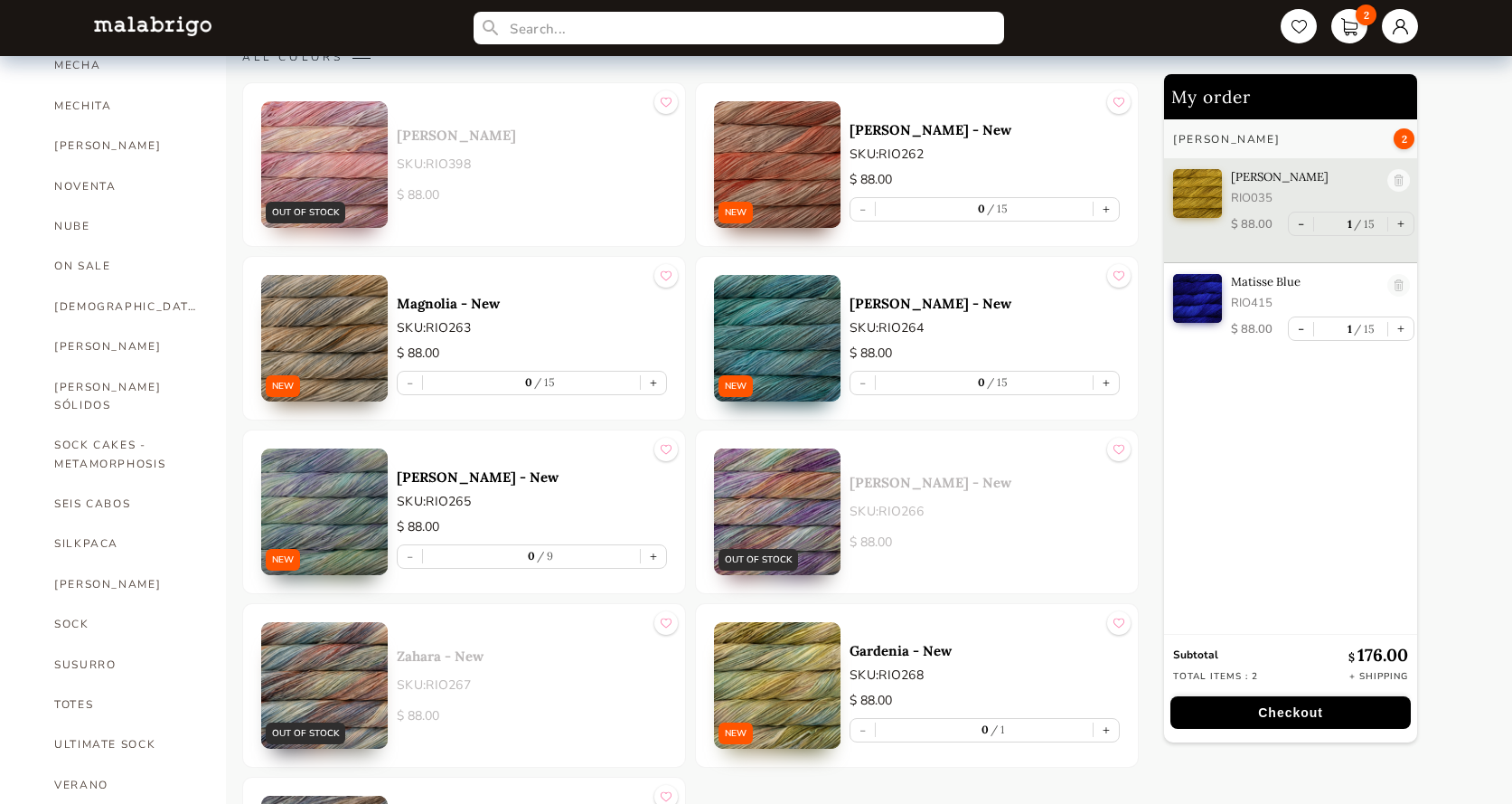
scroll to position [743, 0]
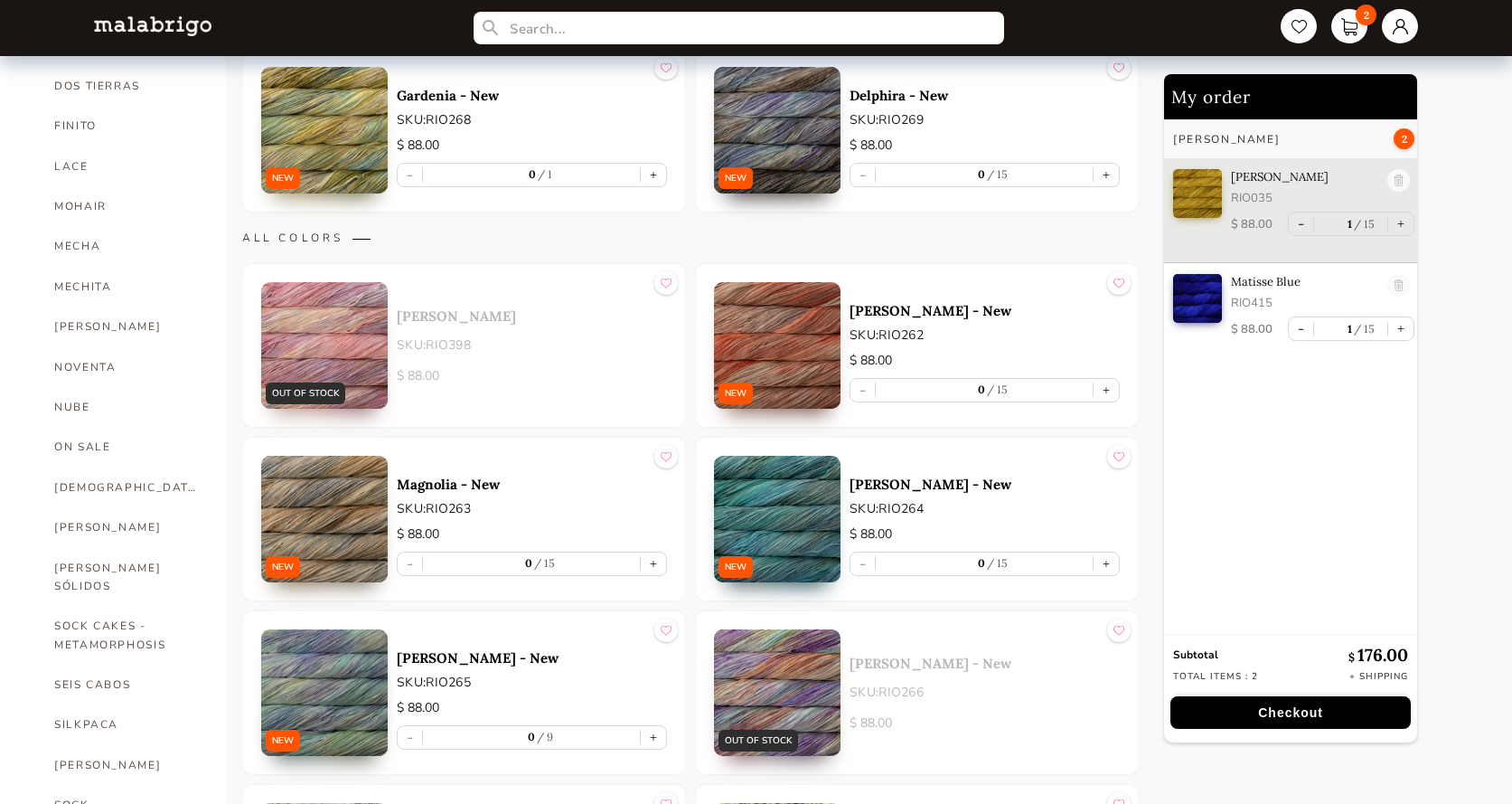
scroll to position [562, 0]
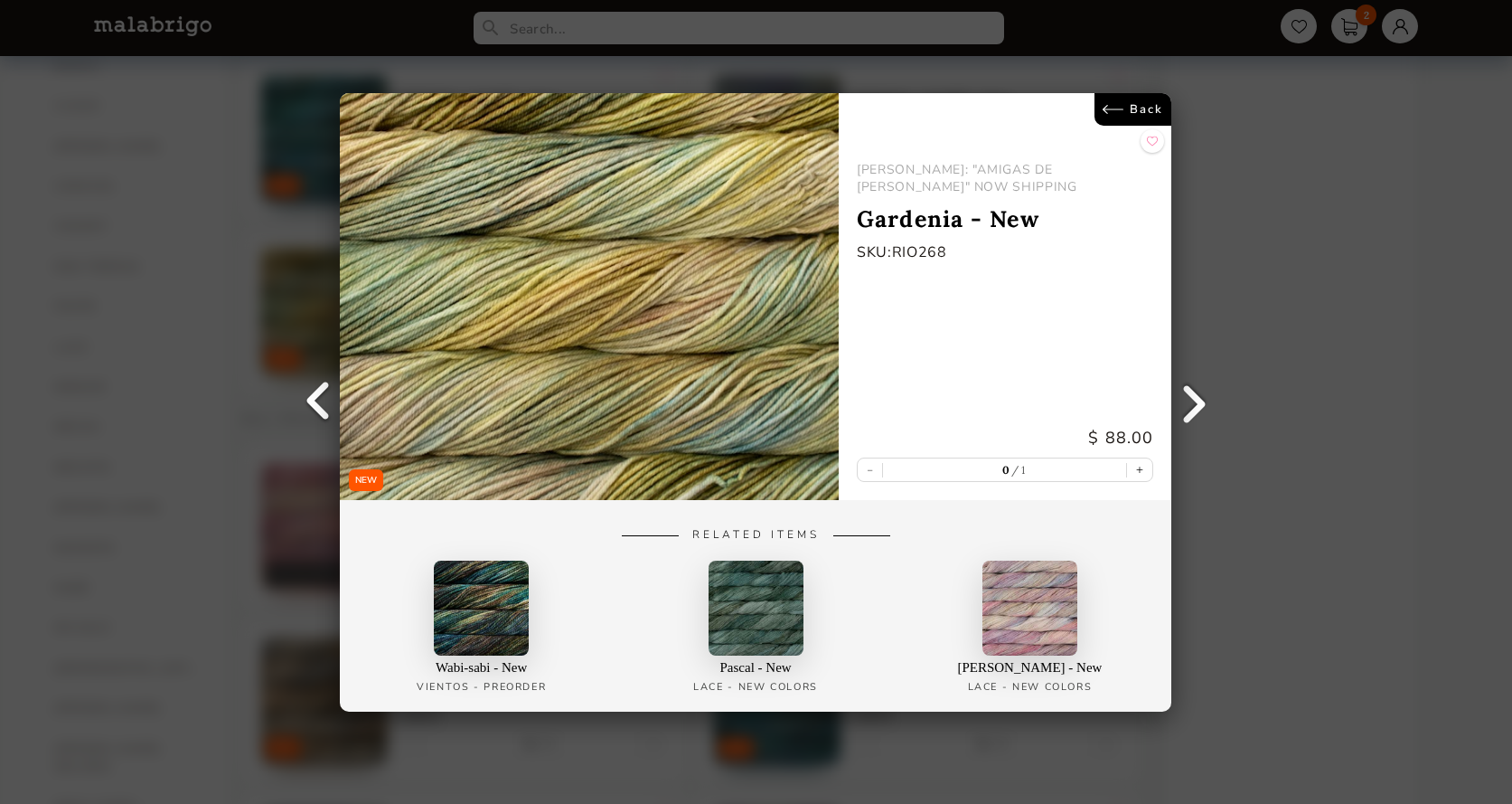
click at [1122, 99] on link "Back" at bounding box center [1134, 109] width 77 height 33
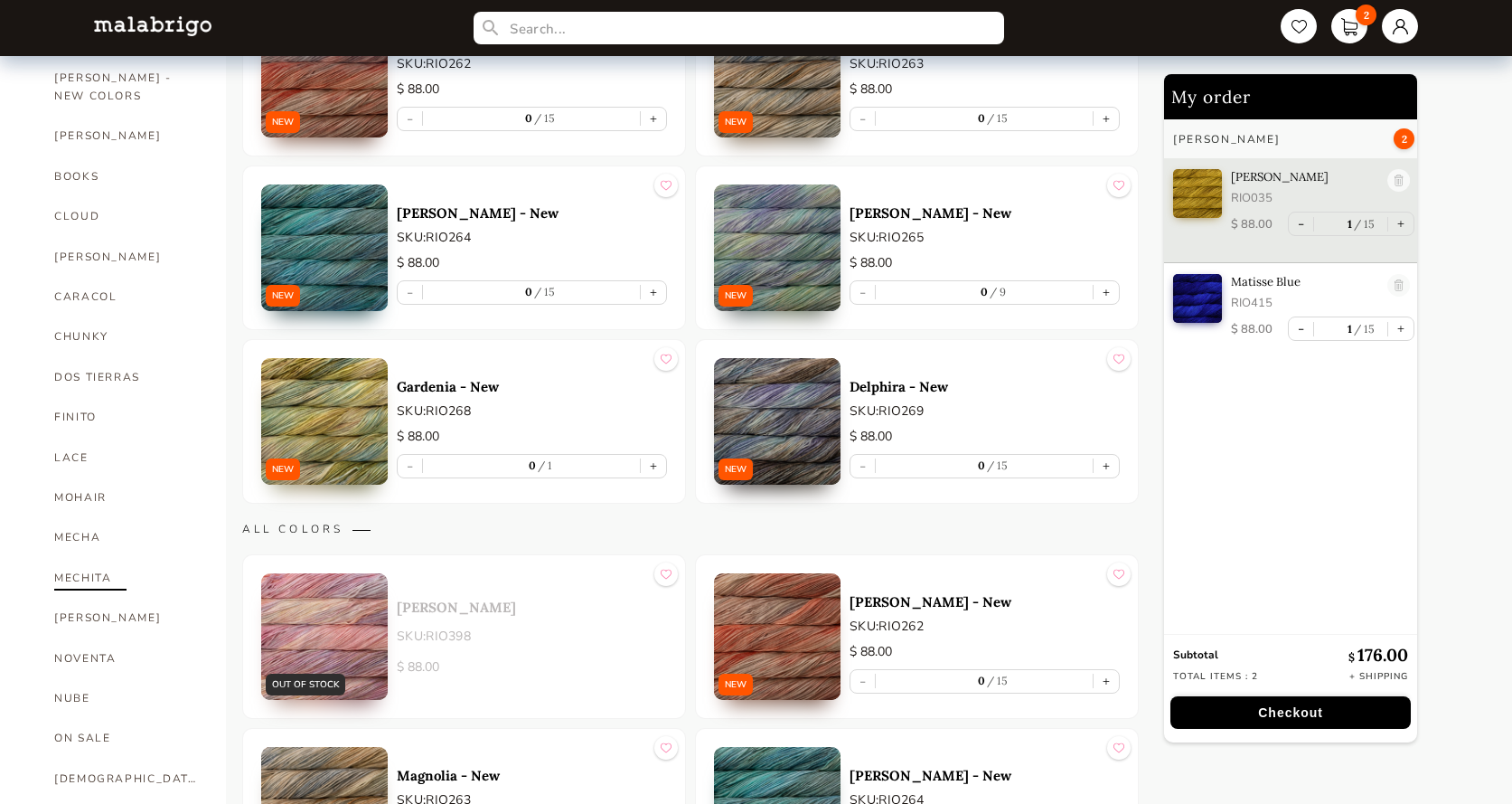
scroll to position [543, 0]
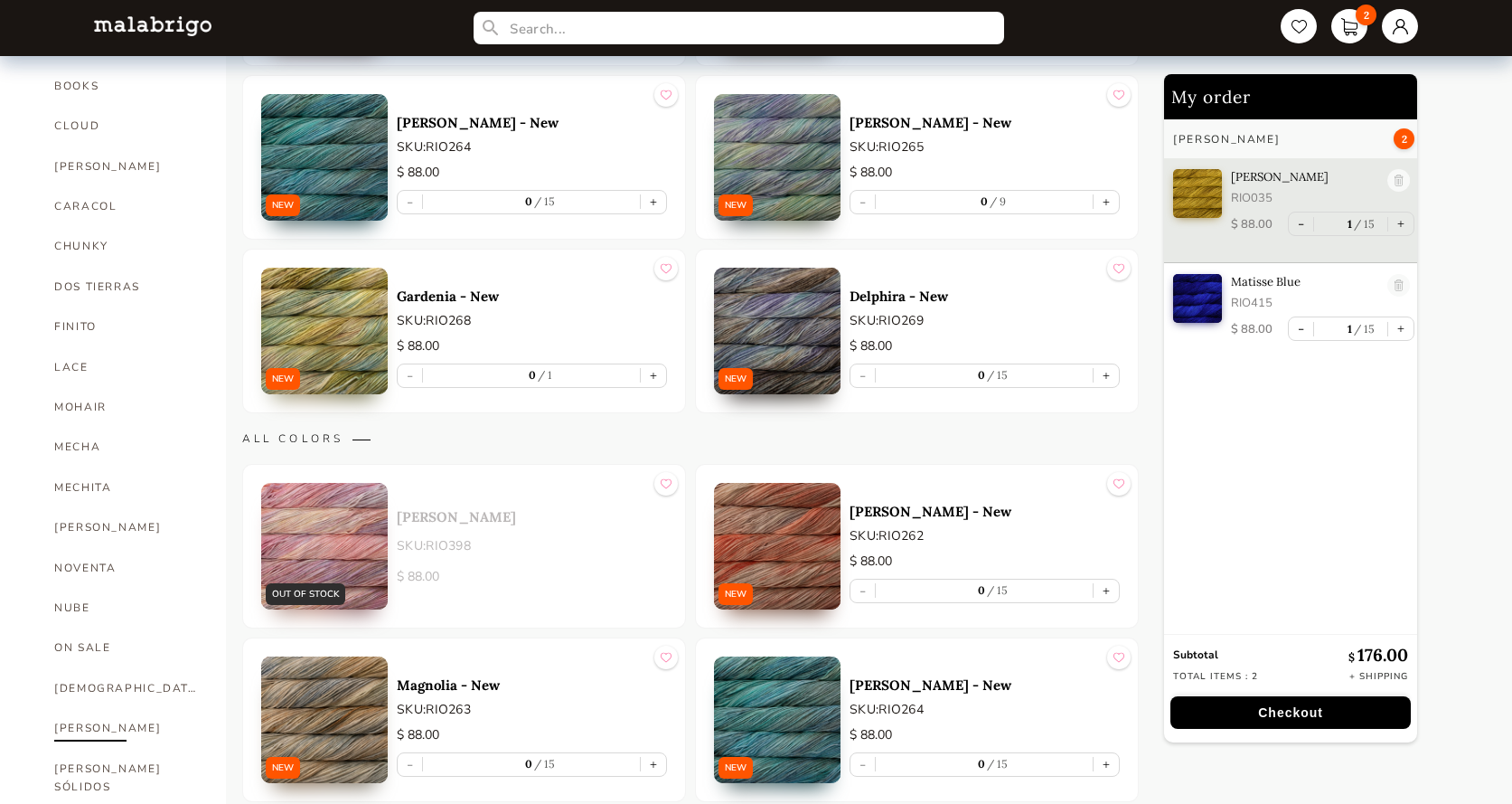
click at [62, 707] on link "RIOS" at bounding box center [126, 727] width 144 height 39
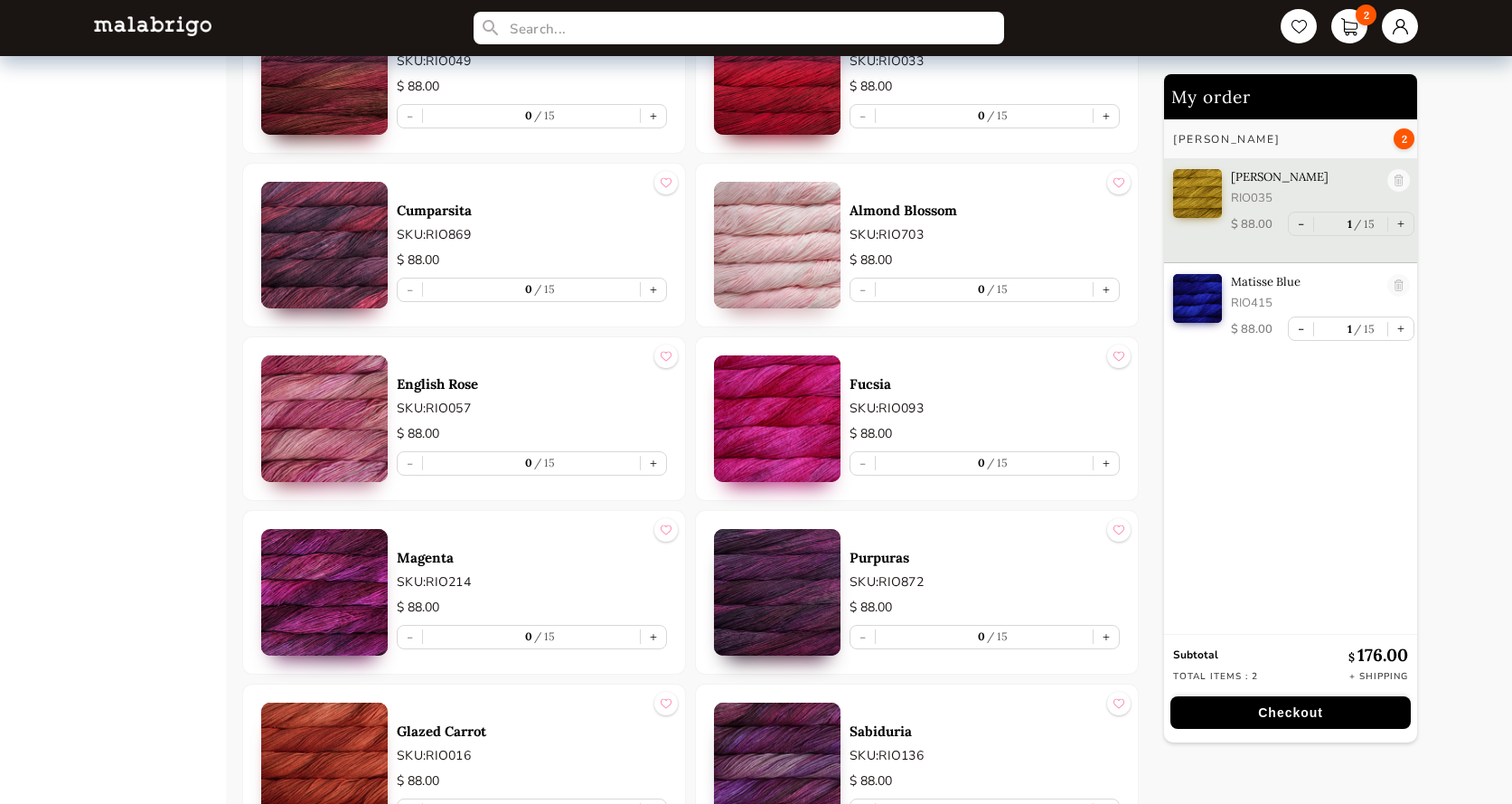
scroll to position [1988, 0]
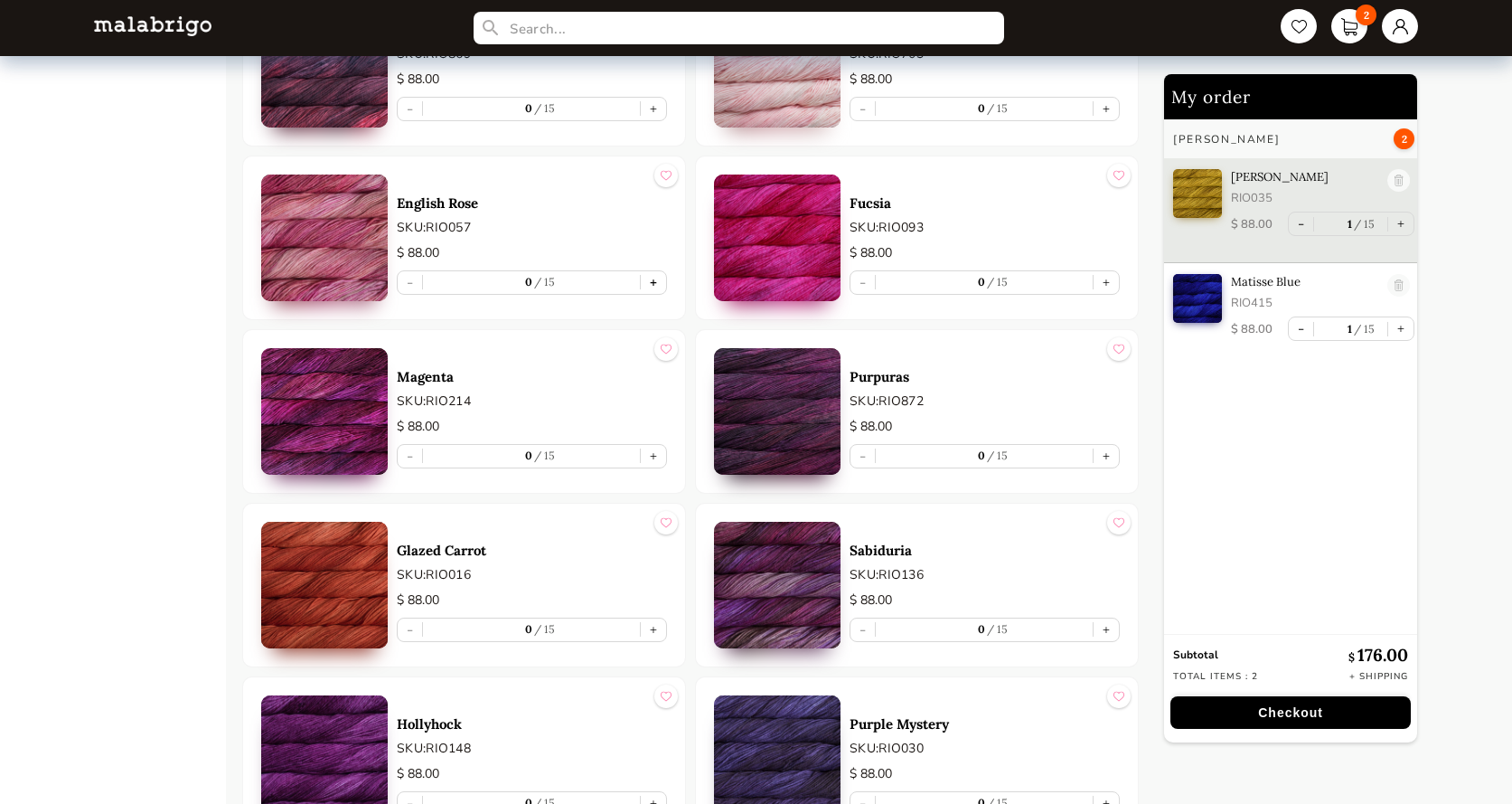
click at [655, 283] on button "+" at bounding box center [653, 282] width 25 height 22
type input "1"
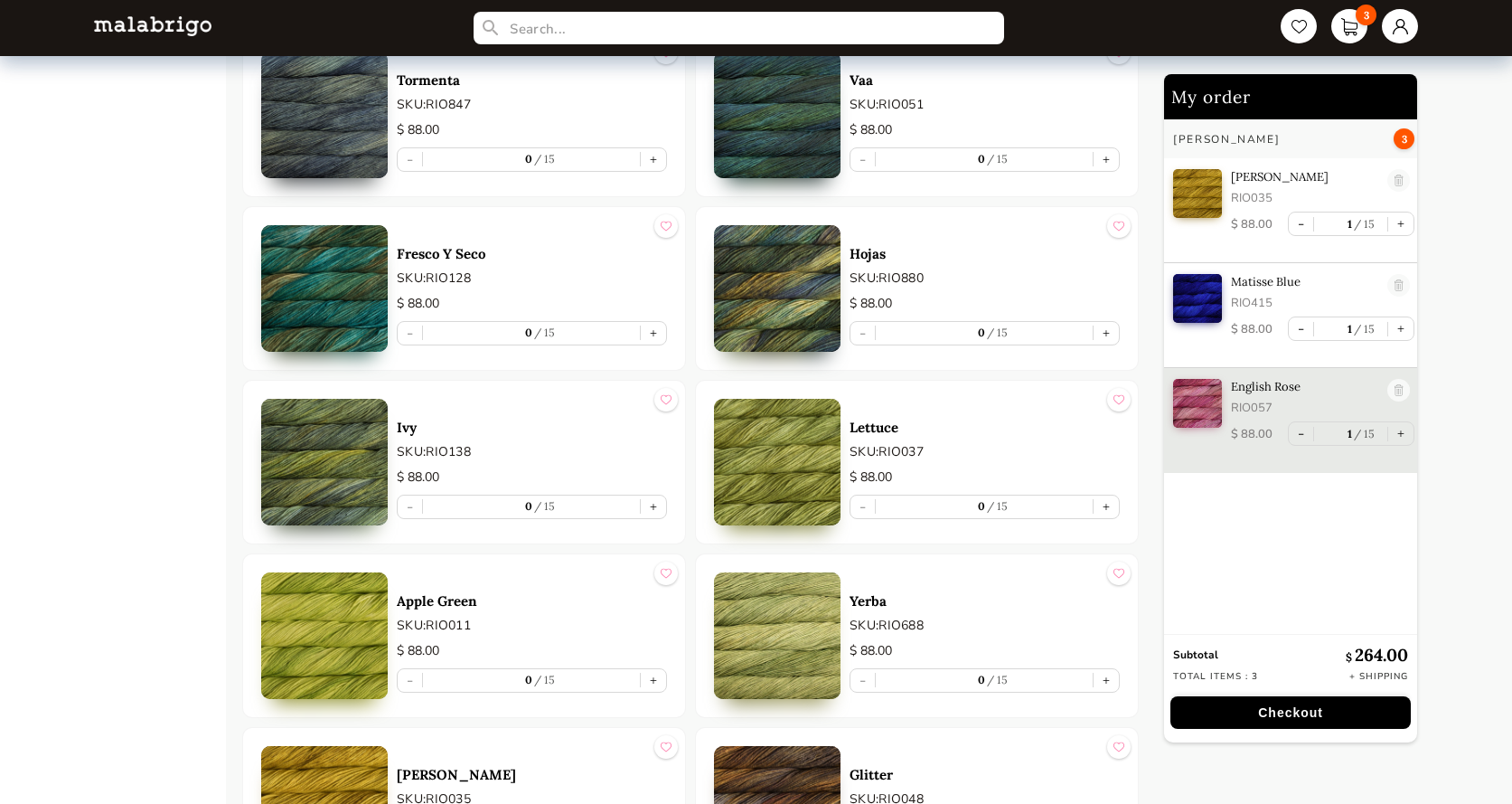
scroll to position [4972, 0]
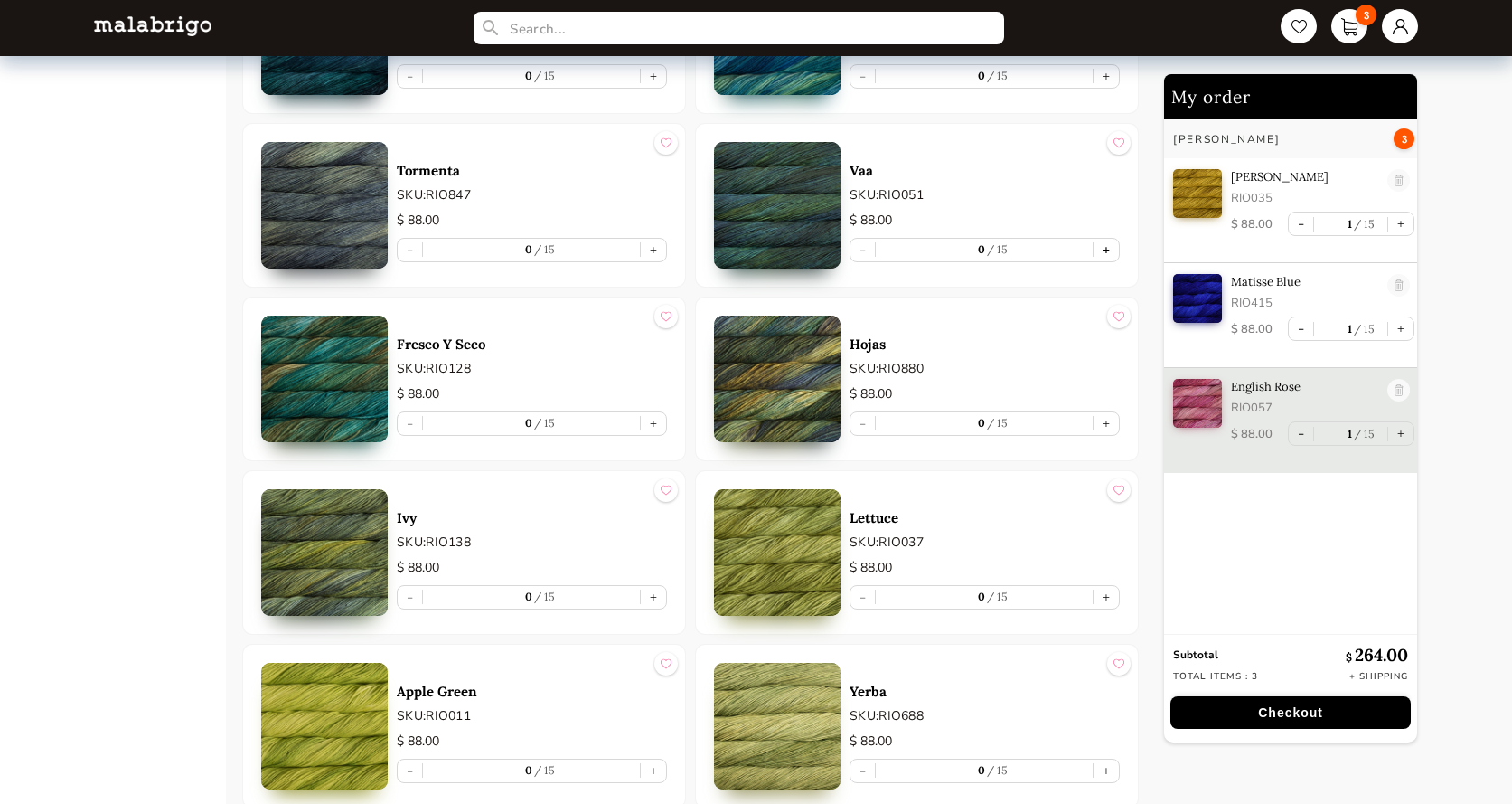
click at [1104, 248] on button "+" at bounding box center [1105, 250] width 25 height 22
type input "1"
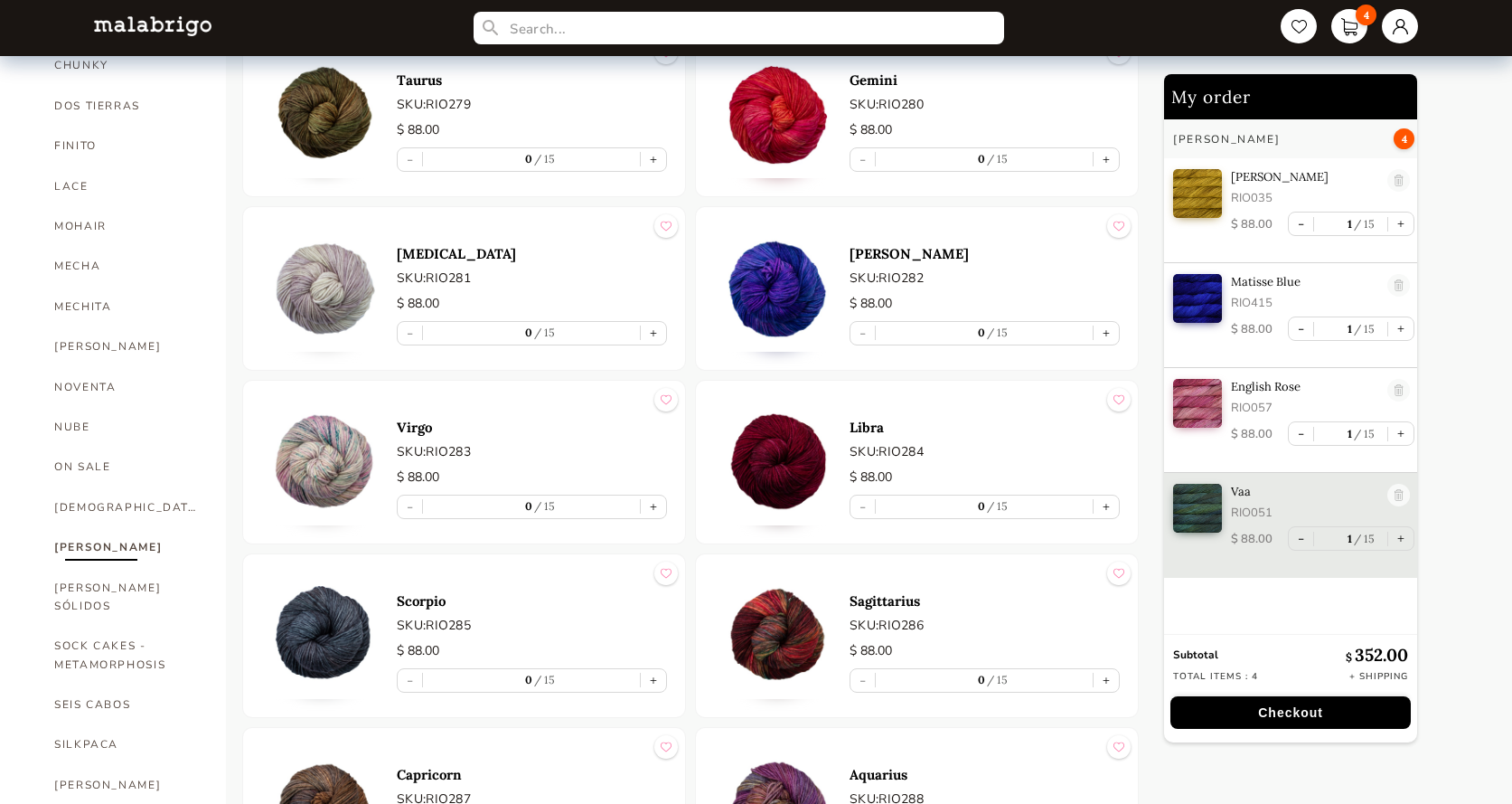
scroll to position [1085, 0]
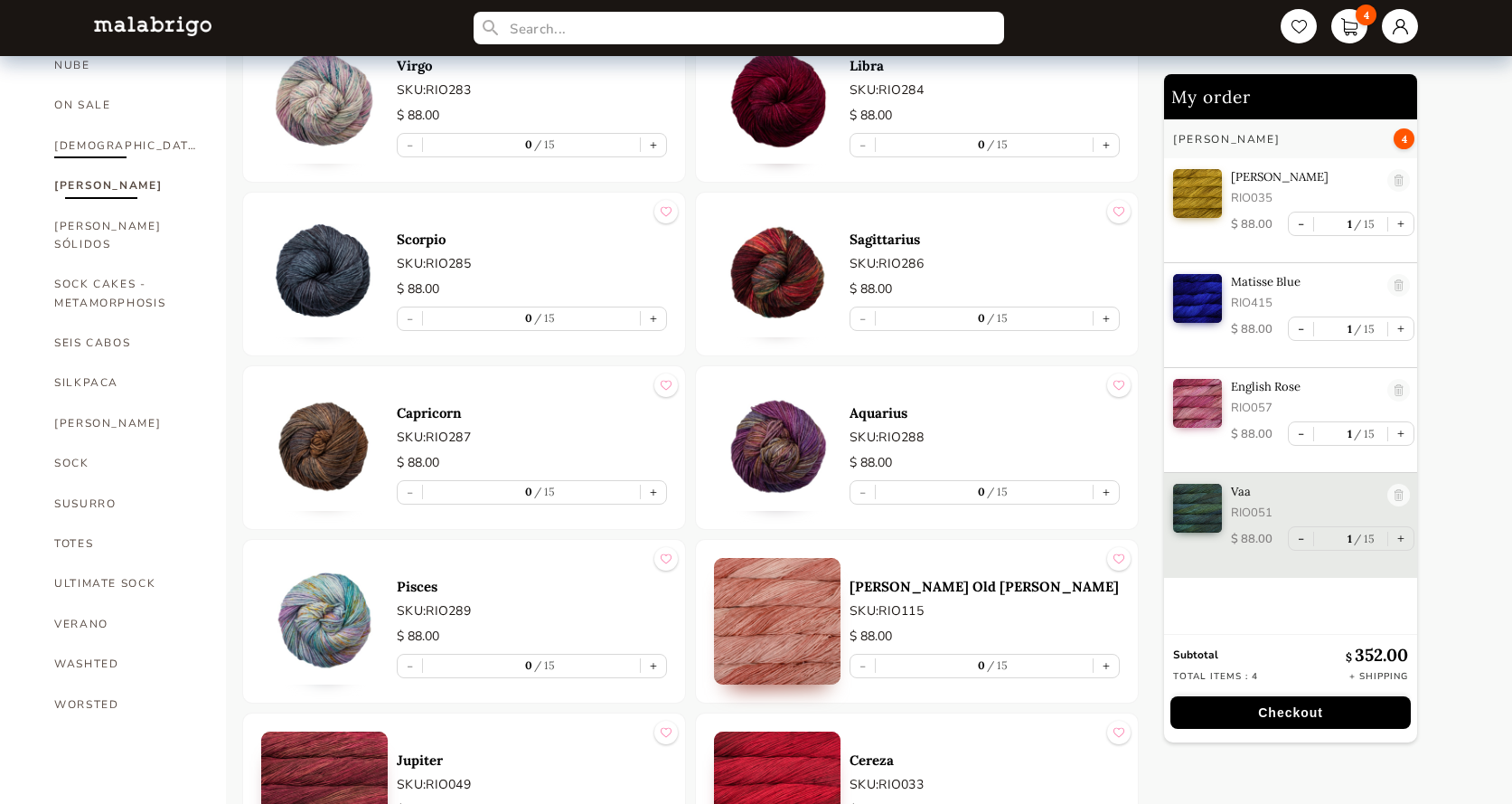
click at [72, 126] on link "RASTA" at bounding box center [126, 145] width 144 height 39
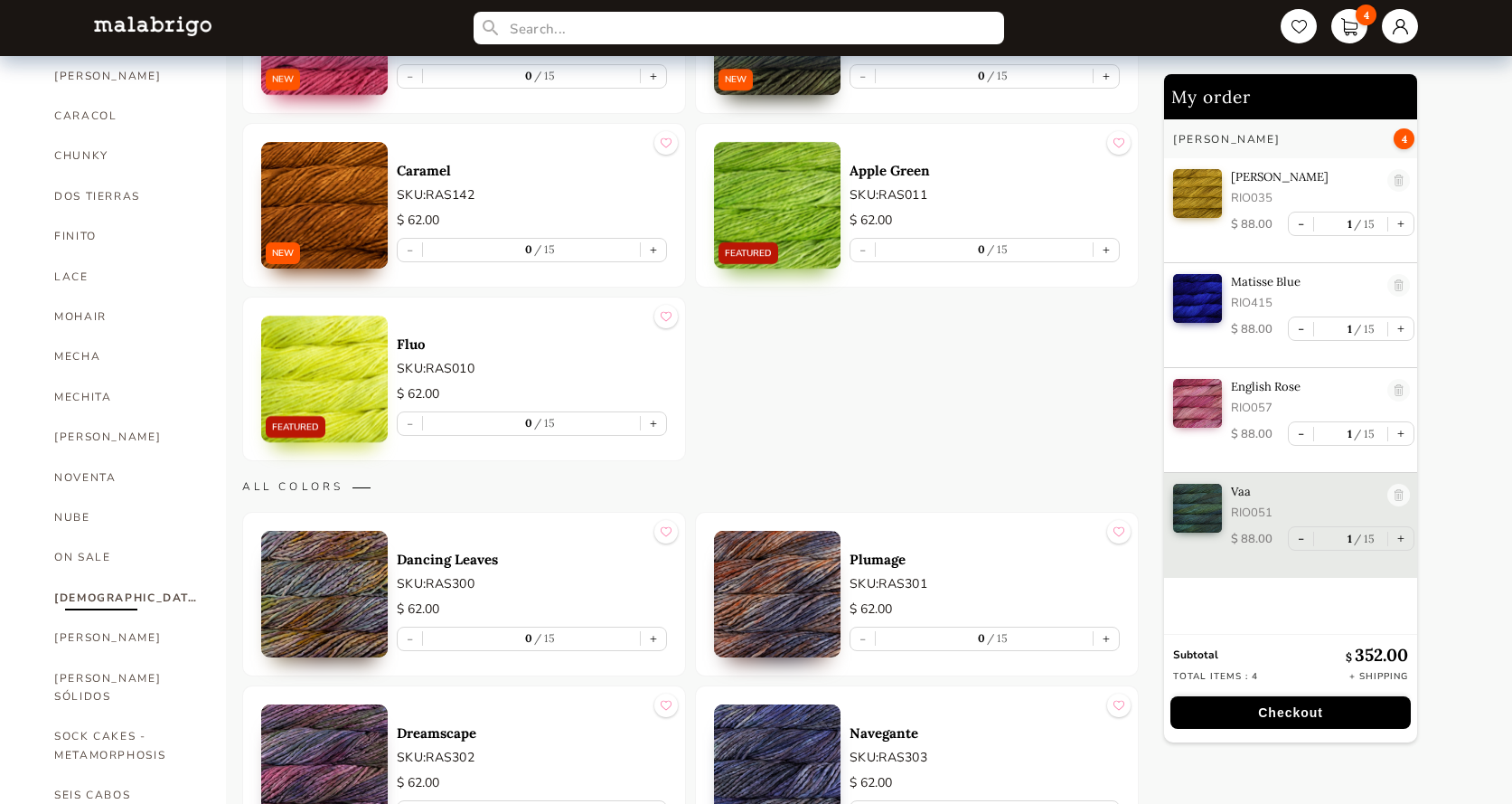
scroll to position [452, 0]
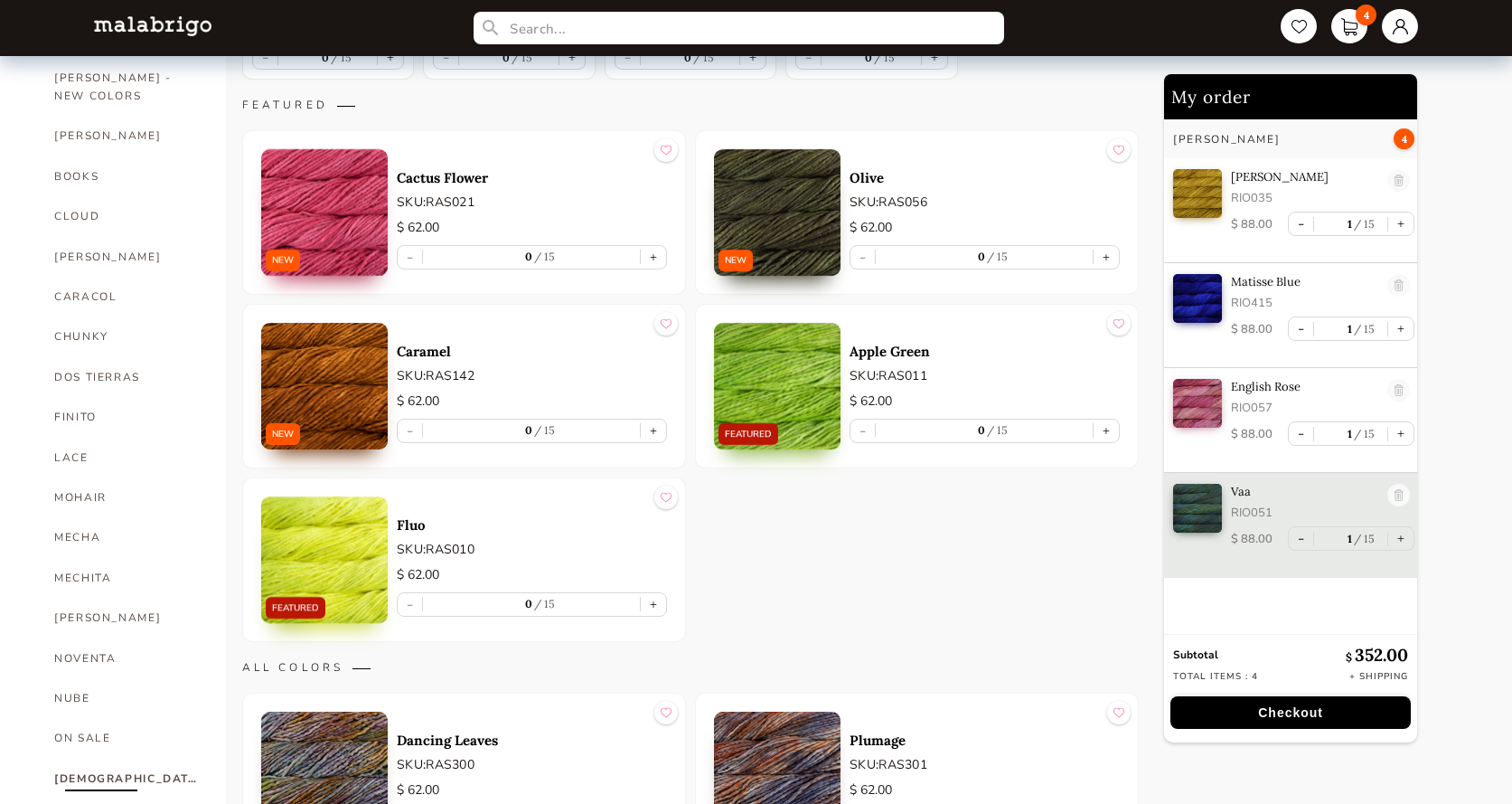
click at [305, 393] on img at bounding box center [324, 385] width 126 height 127
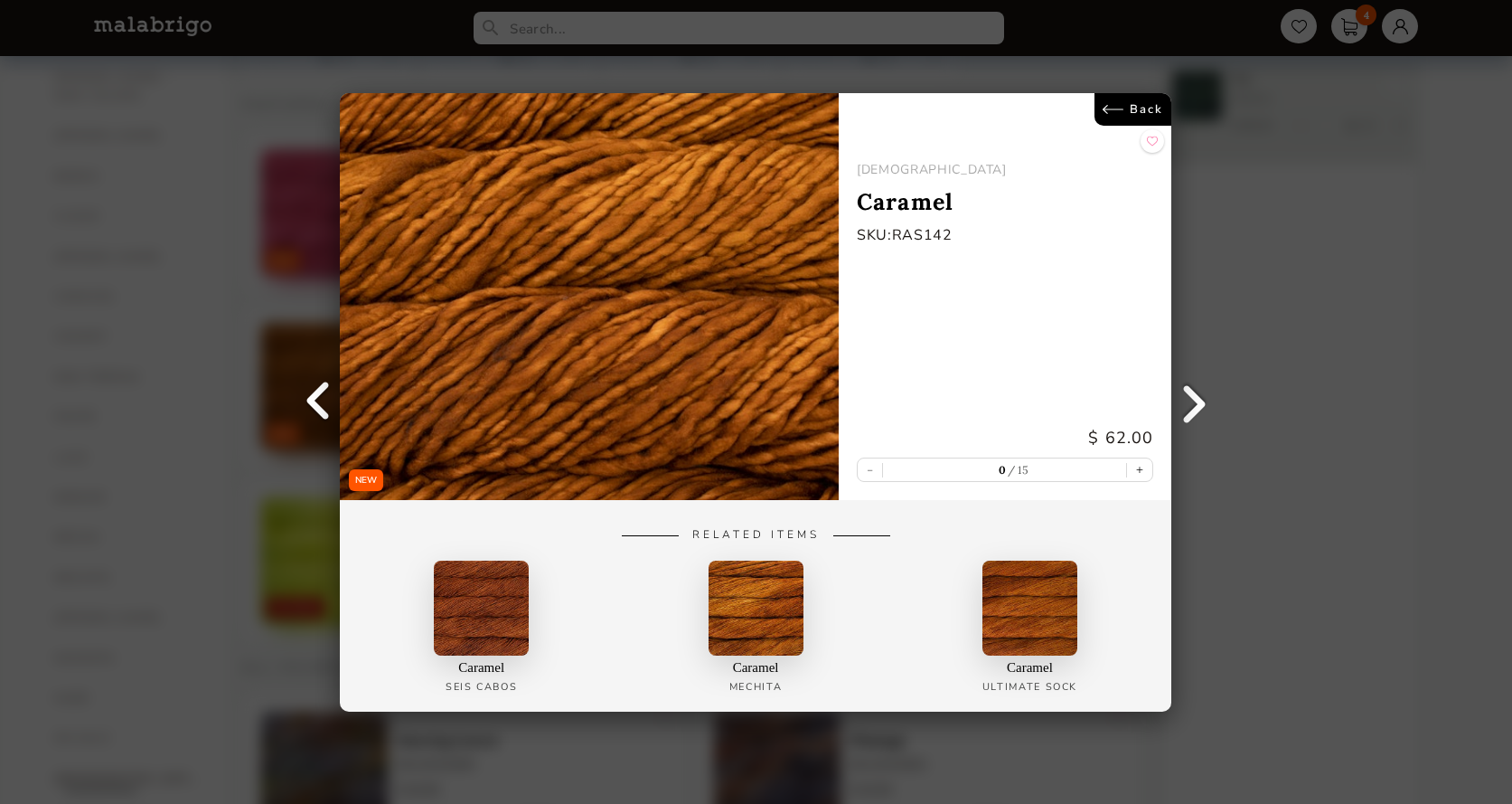
click at [1095, 108] on link "Back" at bounding box center [1134, 109] width 77 height 33
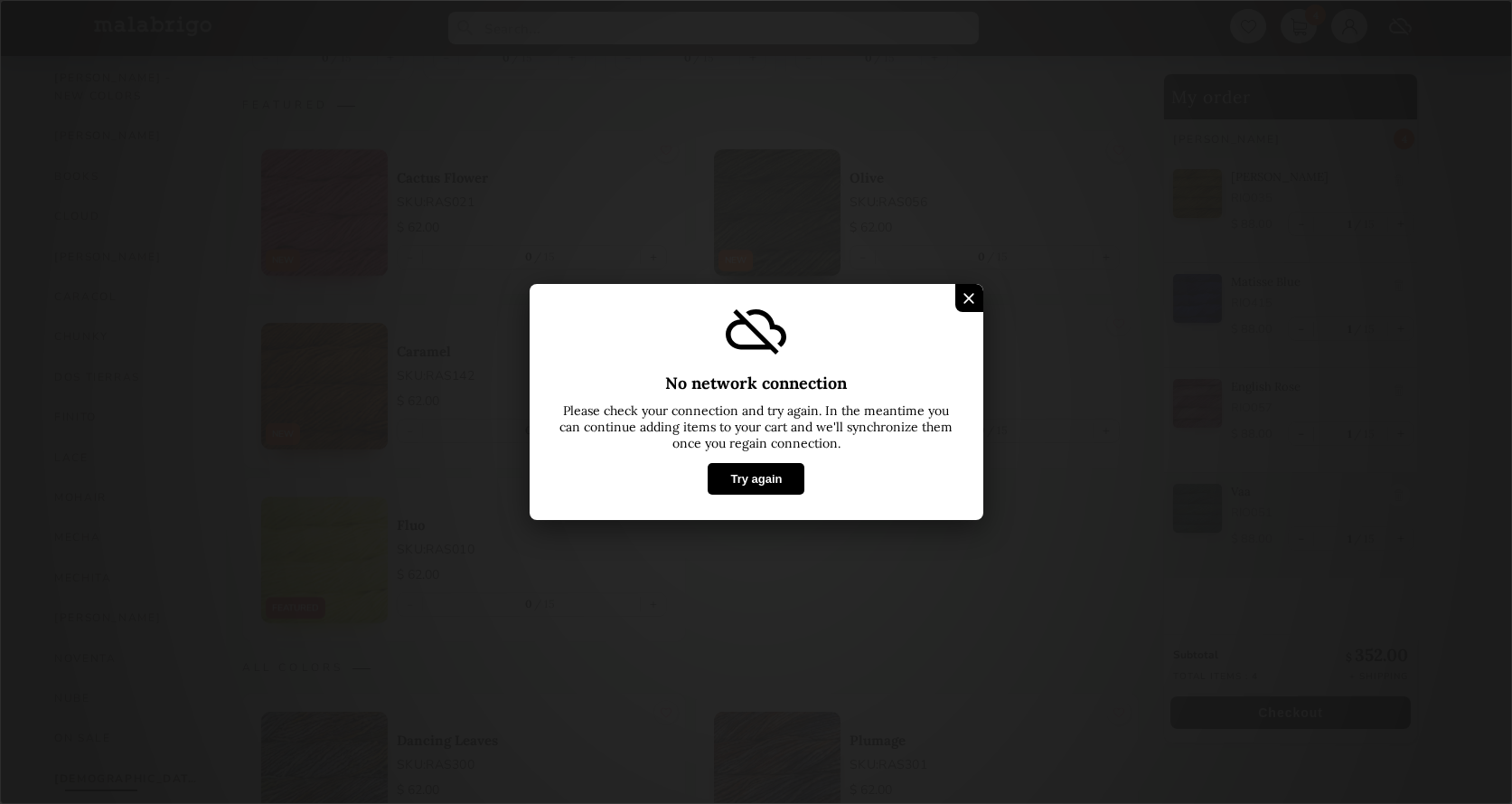
select select "INDEX"
